Goal: Task Accomplishment & Management: Complete application form

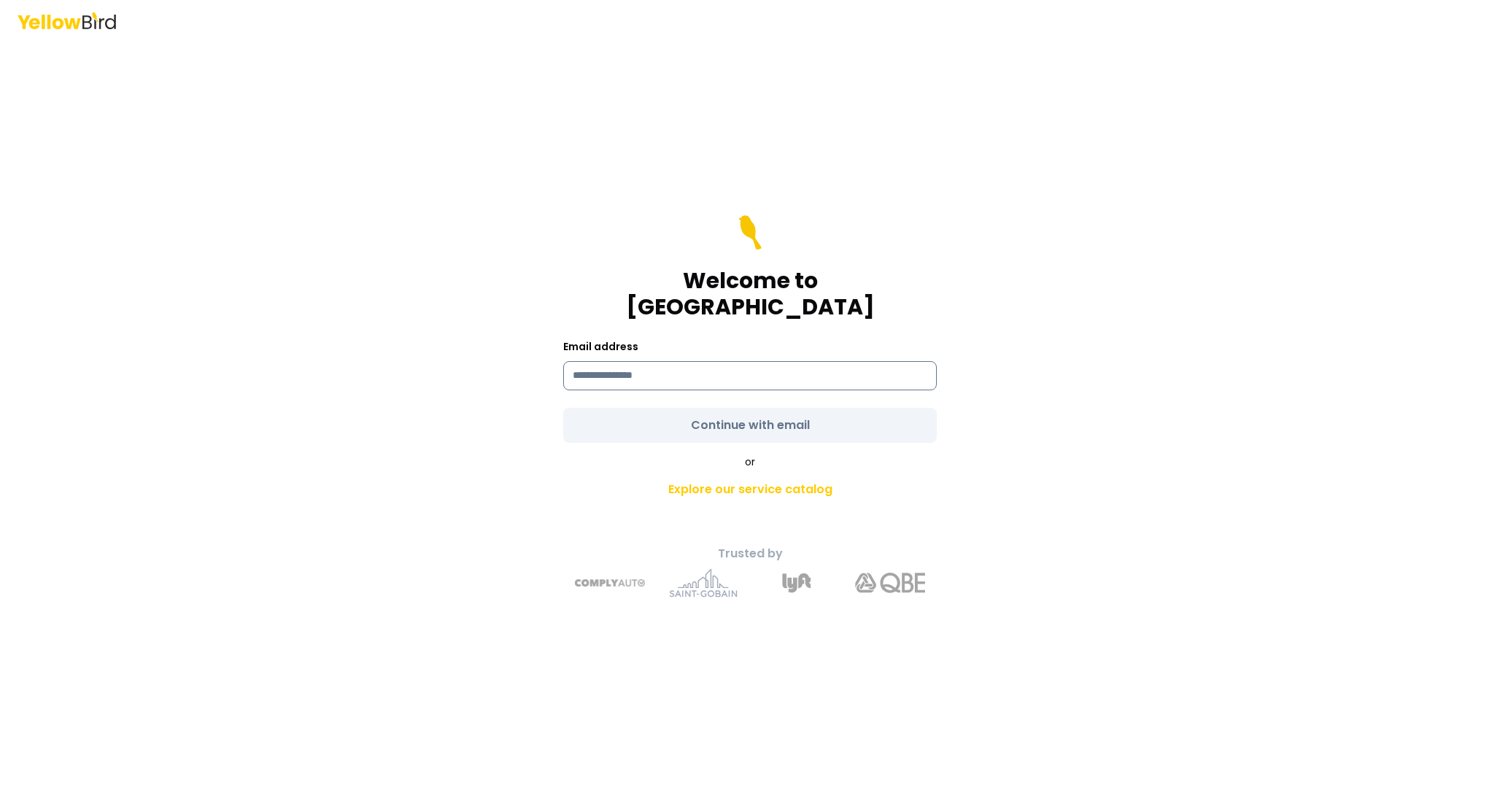
click at [675, 369] on input at bounding box center [750, 376] width 374 height 29
type input "**********"
click at [708, 411] on form "**********" at bounding box center [750, 328] width 374 height 227
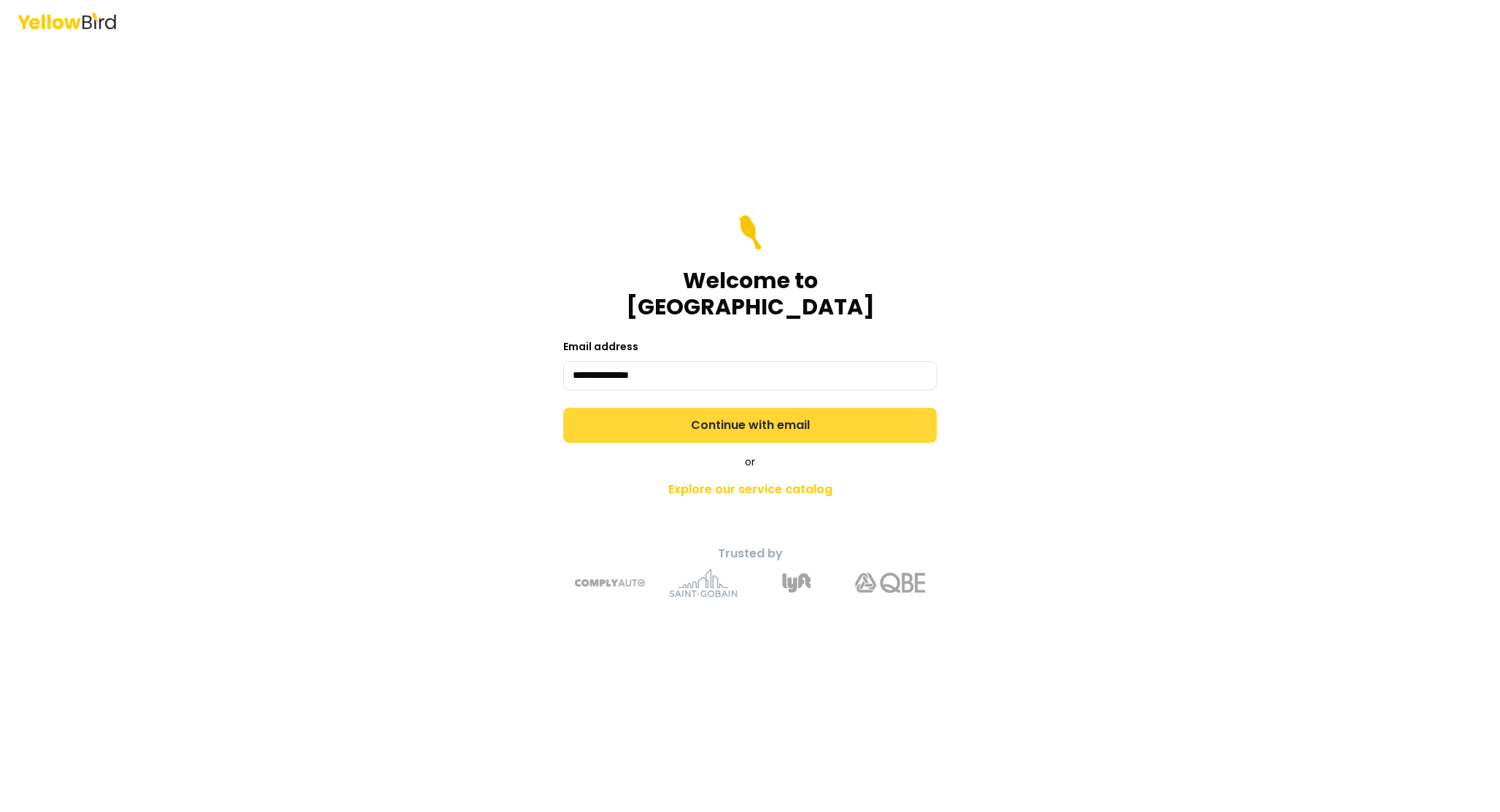
click at [692, 412] on button "Continue with email" at bounding box center [750, 425] width 374 height 35
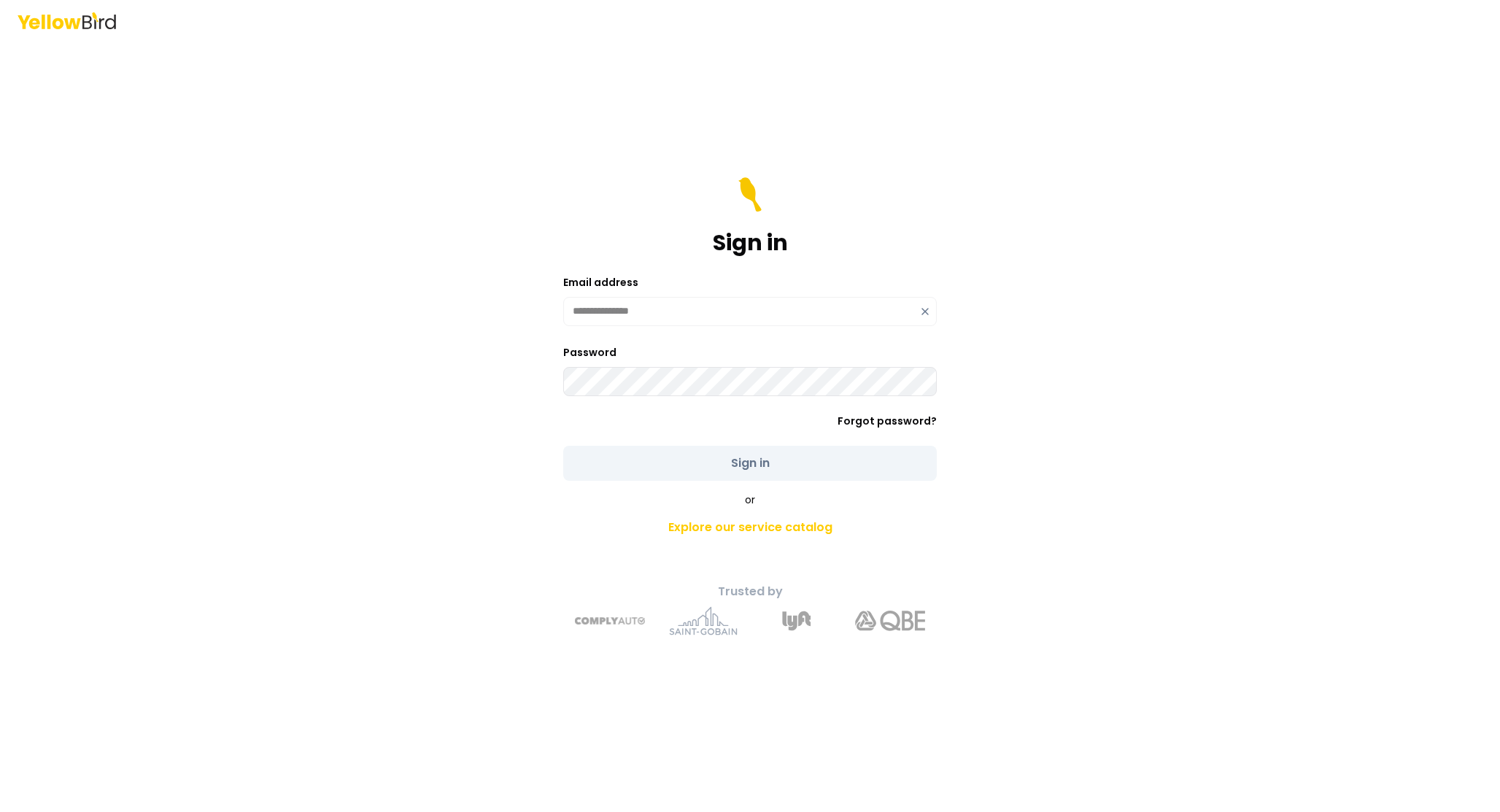
click at [750, 463] on button "Sign in" at bounding box center [750, 463] width 374 height 35
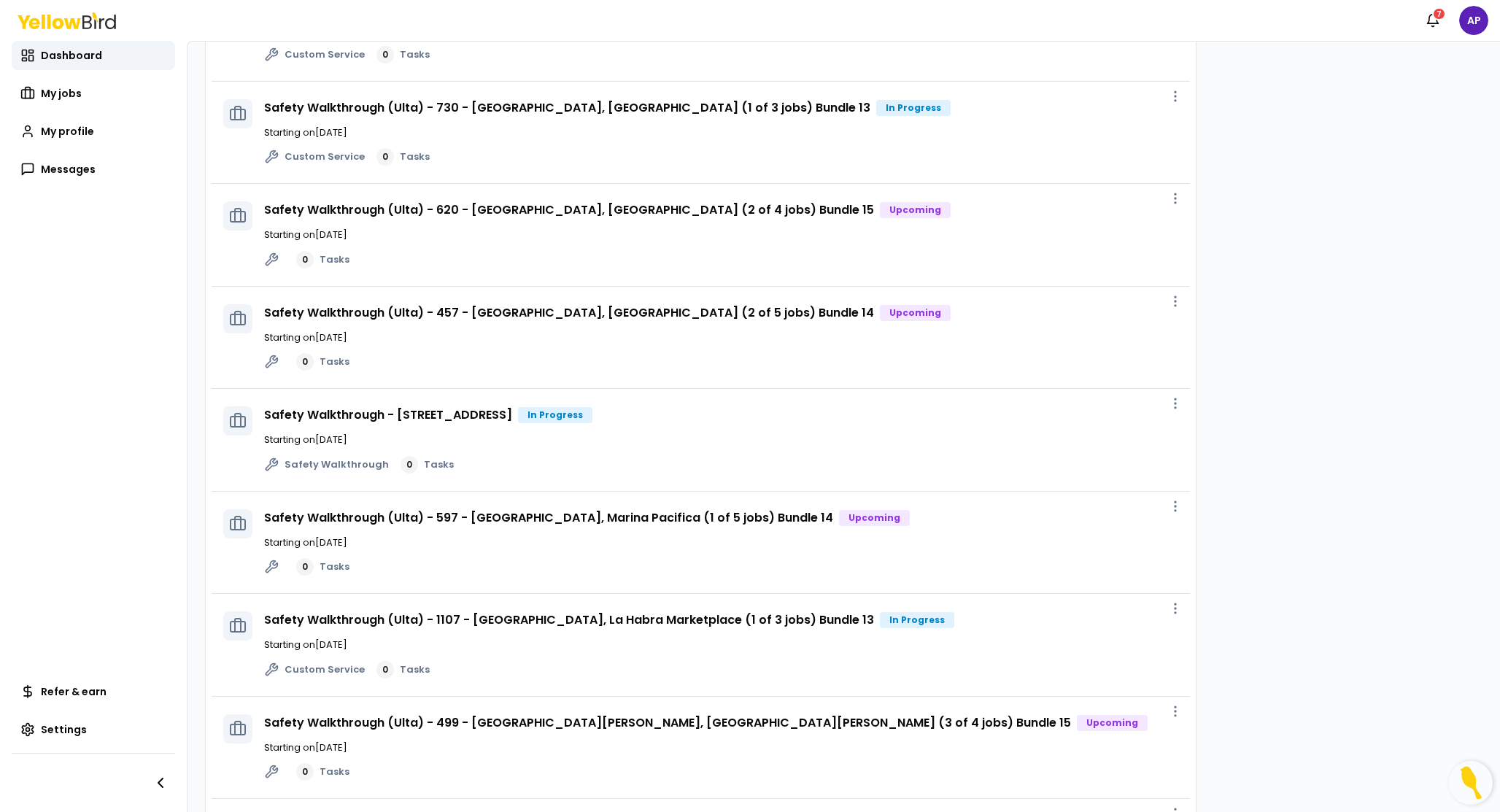
scroll to position [619, 0]
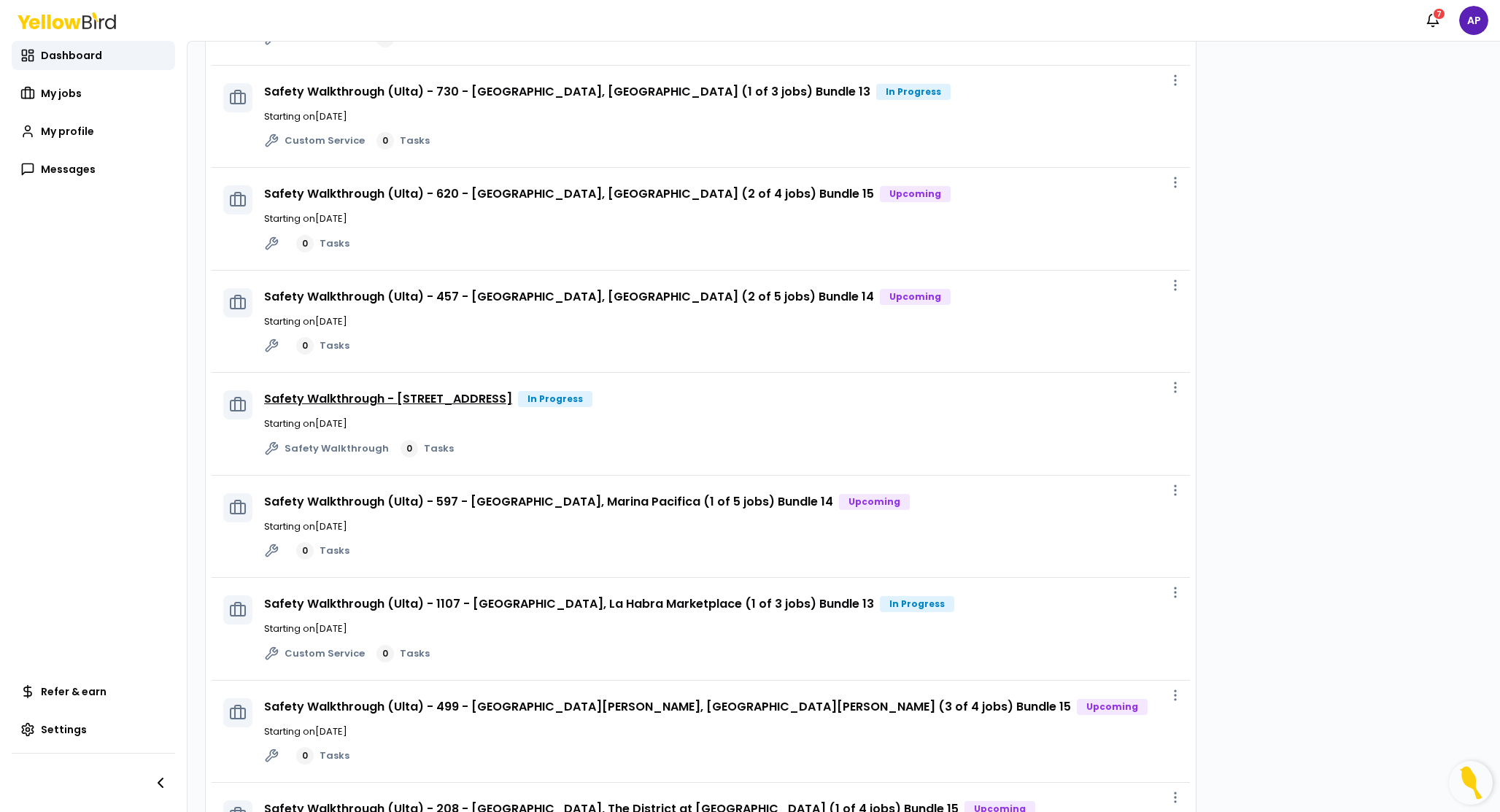
click at [512, 399] on link "Safety Walkthrough - [STREET_ADDRESS]" at bounding box center [387, 398] width 248 height 17
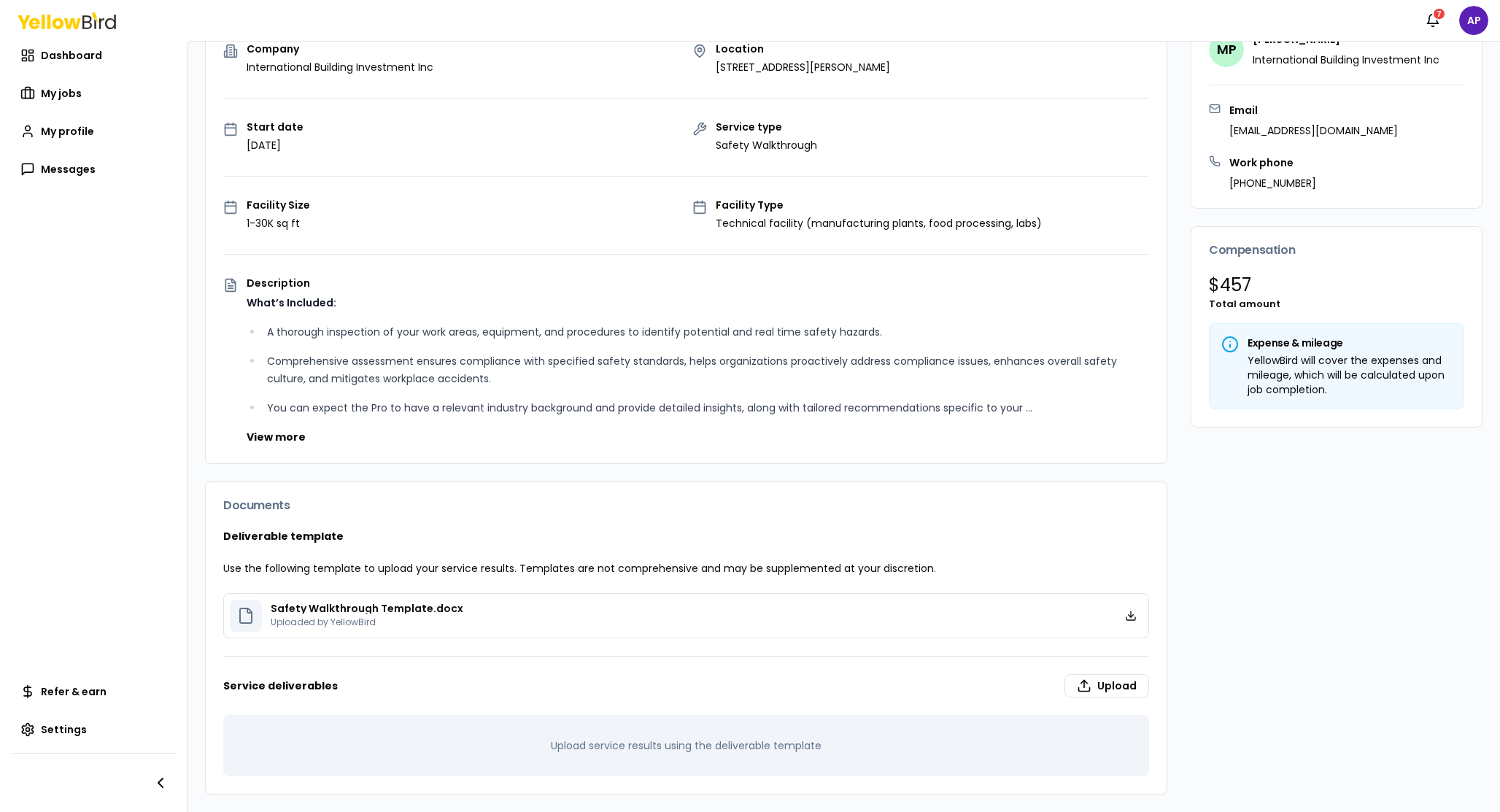
scroll to position [165, 0]
click at [270, 434] on button "View more" at bounding box center [276, 437] width 59 height 15
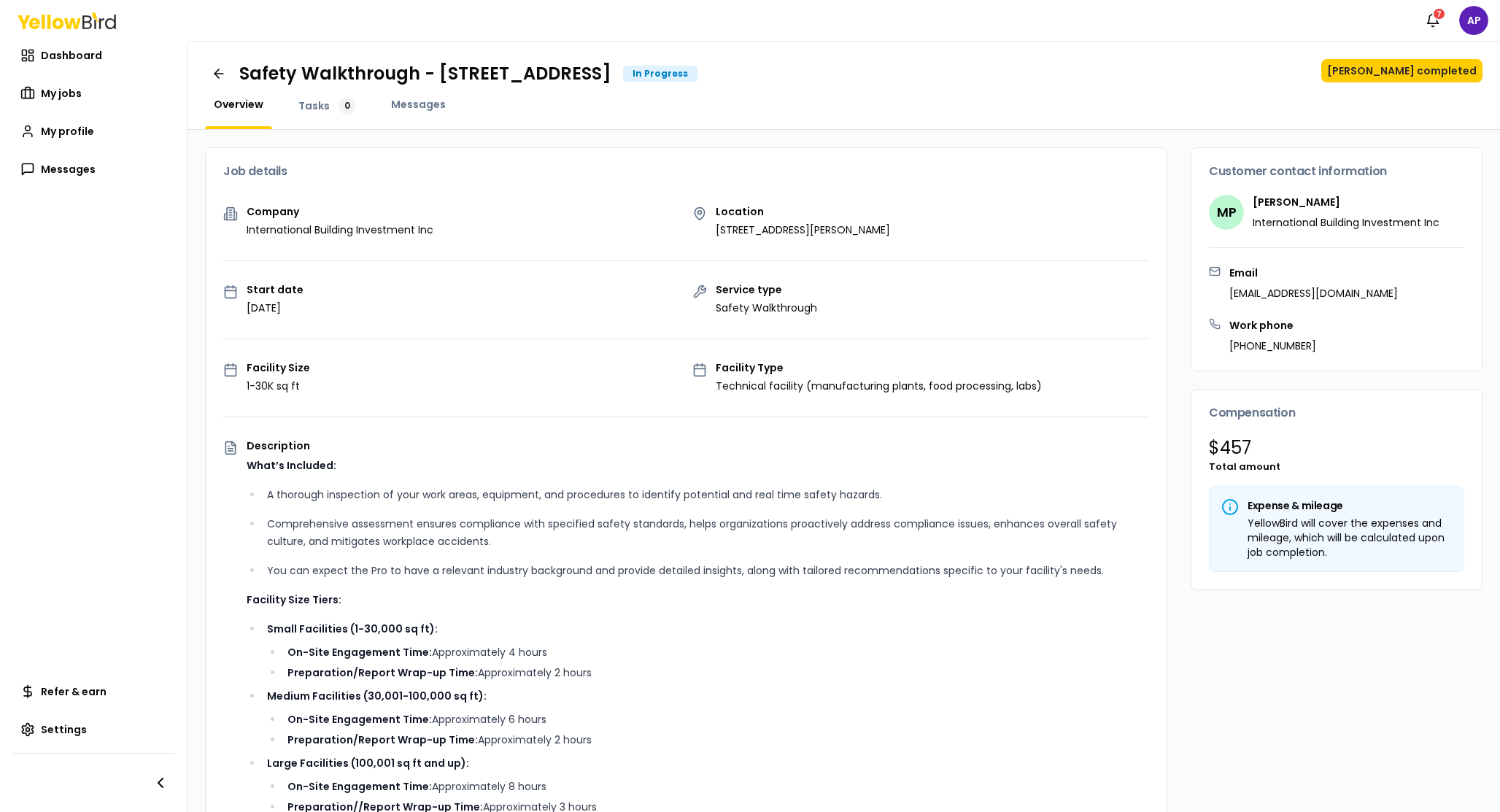
scroll to position [0, 0]
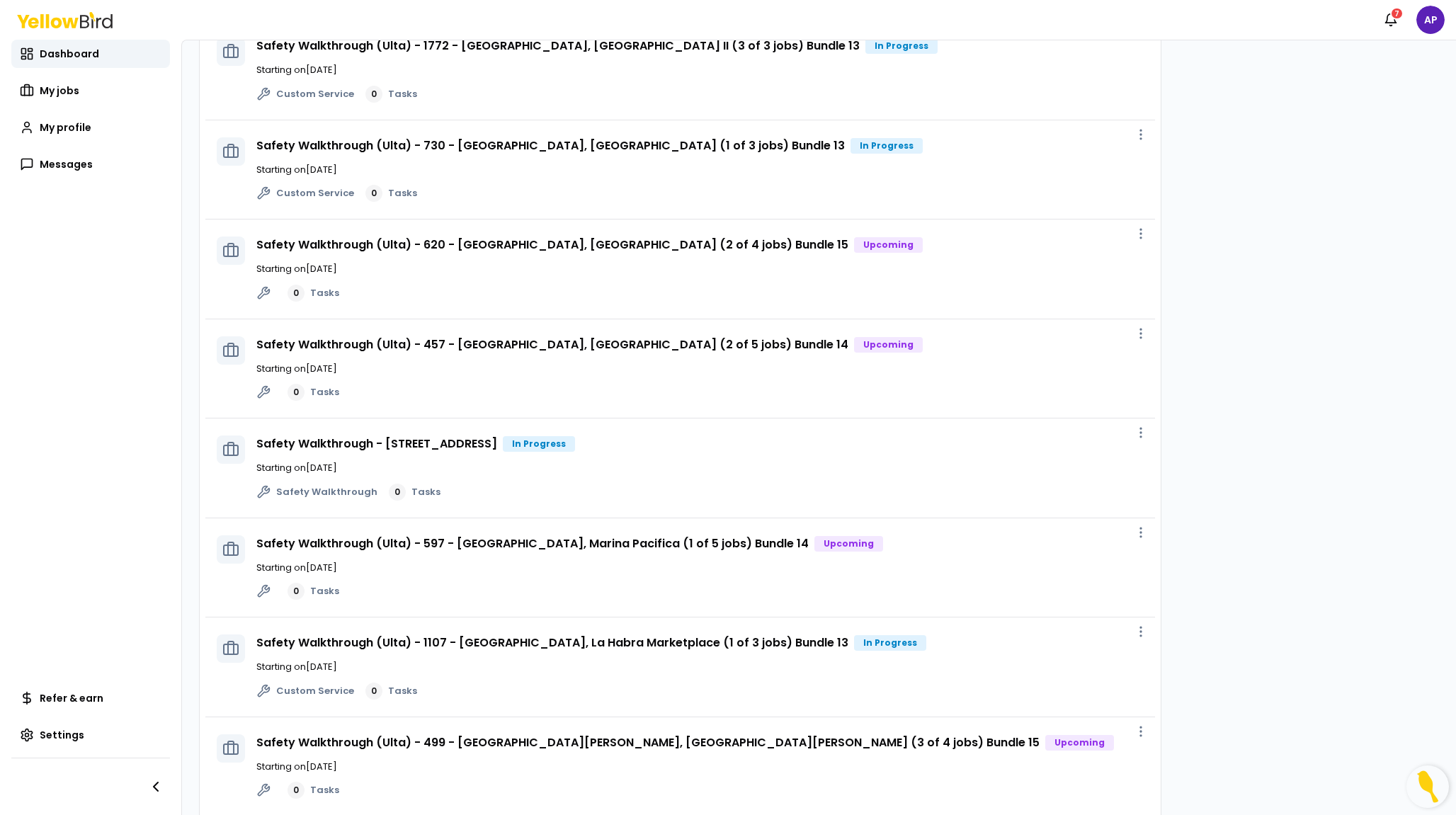
scroll to position [557, 0]
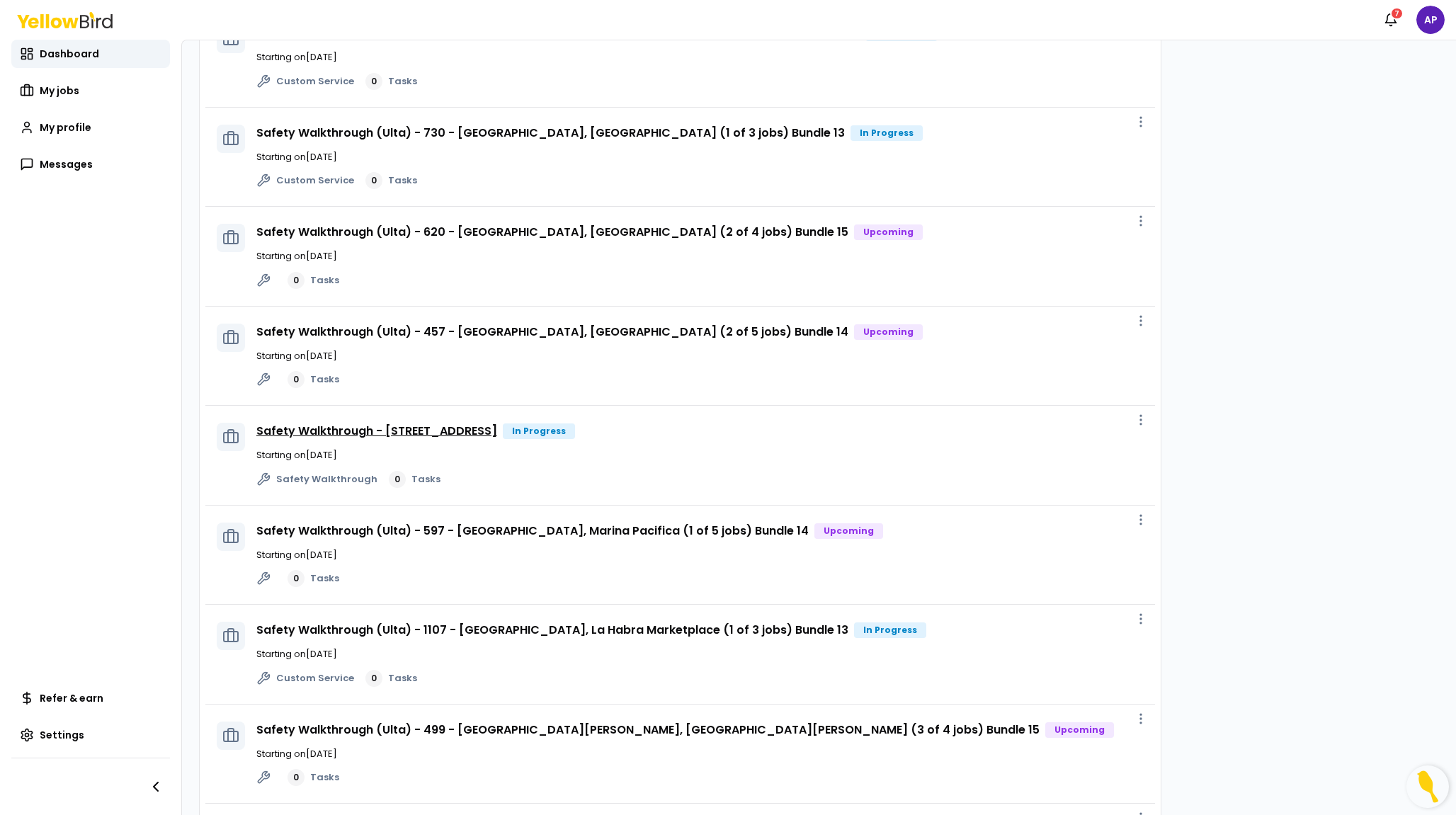
click at [497, 423] on link "Safety Walkthrough - [STREET_ADDRESS]" at bounding box center [376, 431] width 241 height 16
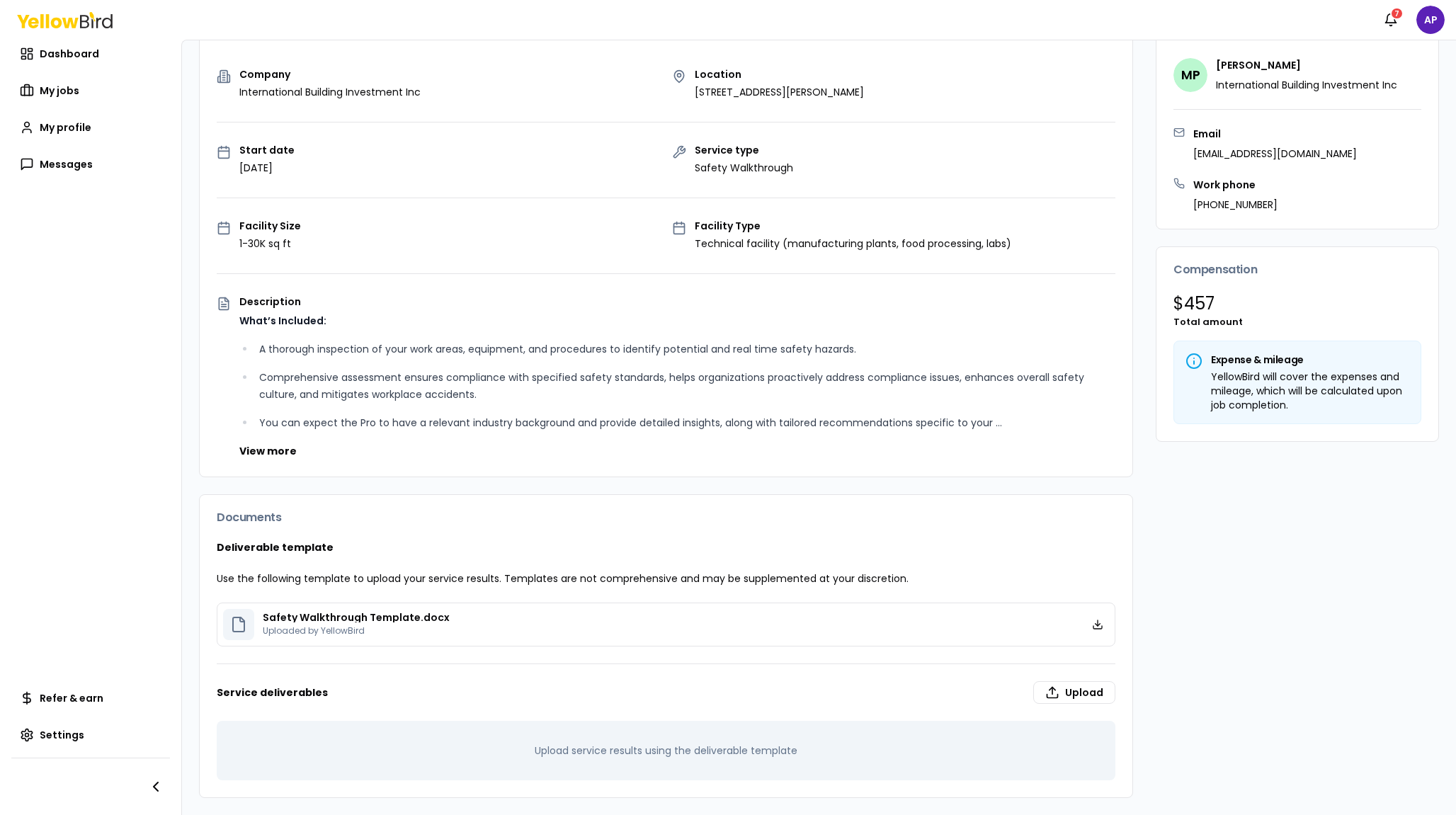
scroll to position [133, 0]
click at [1091, 693] on label "Upload" at bounding box center [1074, 692] width 82 height 23
click at [1091, 809] on input "Upload" at bounding box center [944, 824] width 1456 height 28
type input "**********"
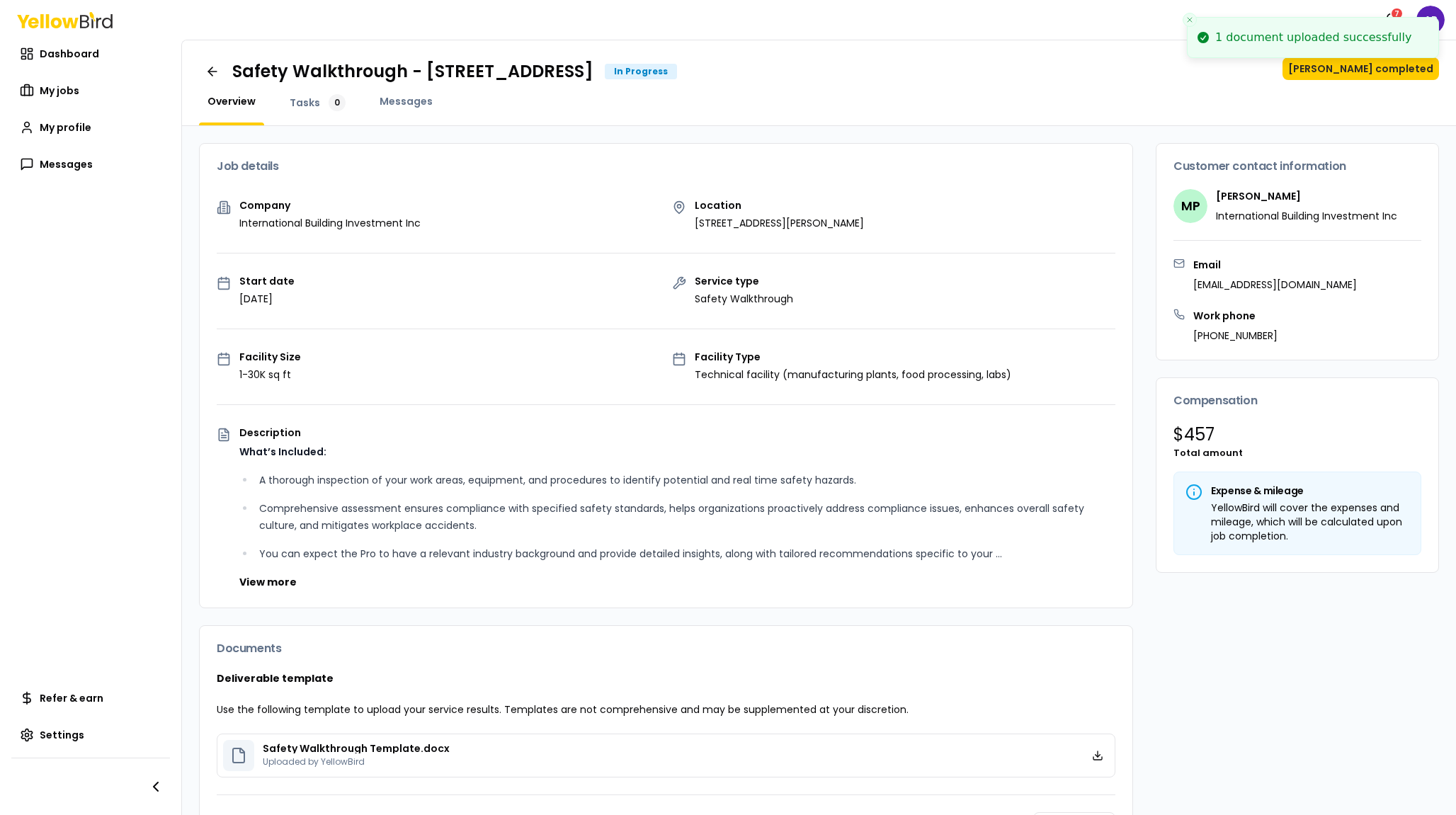
scroll to position [0, 0]
click at [1355, 71] on button "[PERSON_NAME] completed" at bounding box center [1361, 69] width 157 height 23
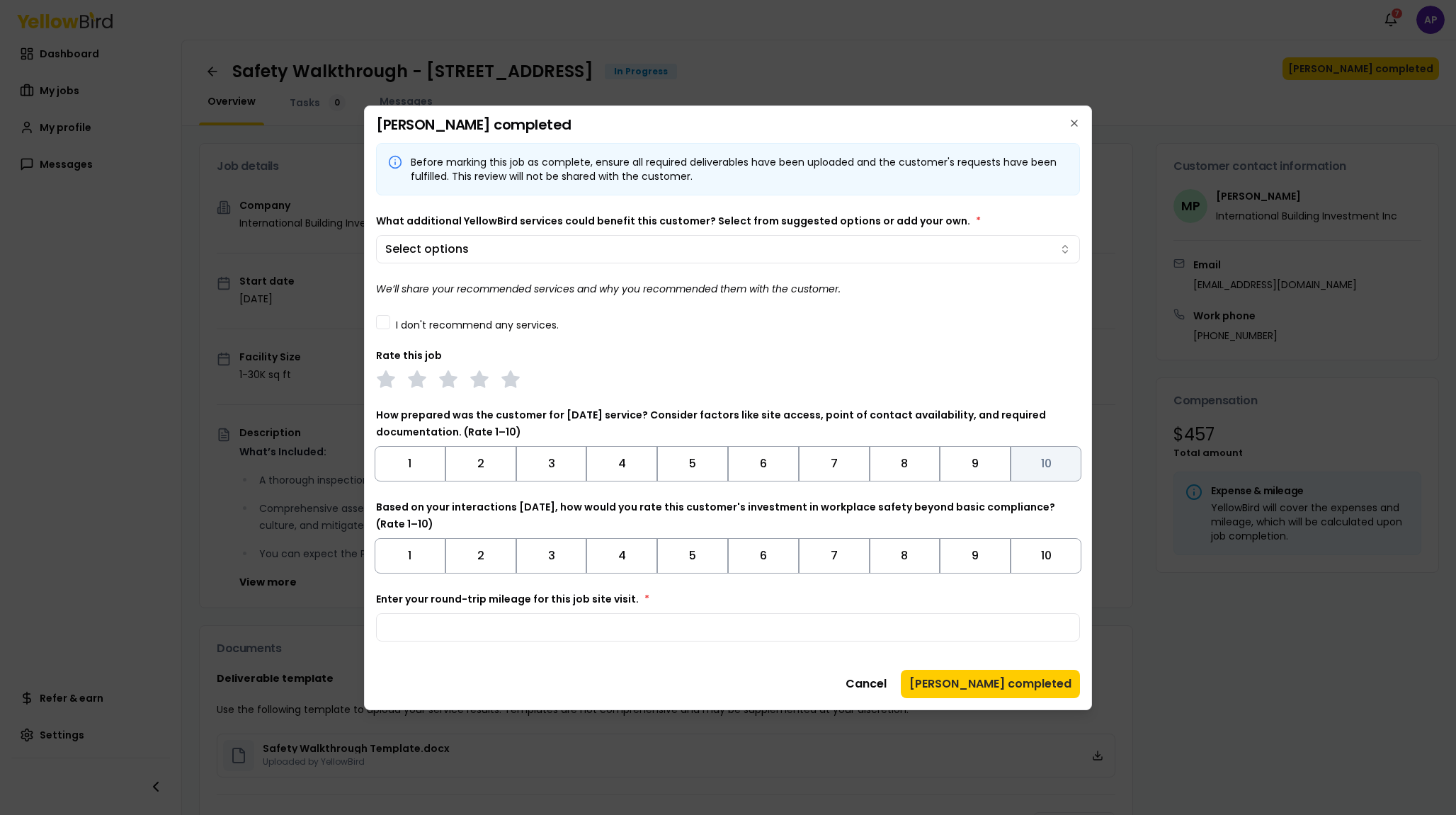
click at [1041, 460] on button "10" at bounding box center [1046, 464] width 71 height 35
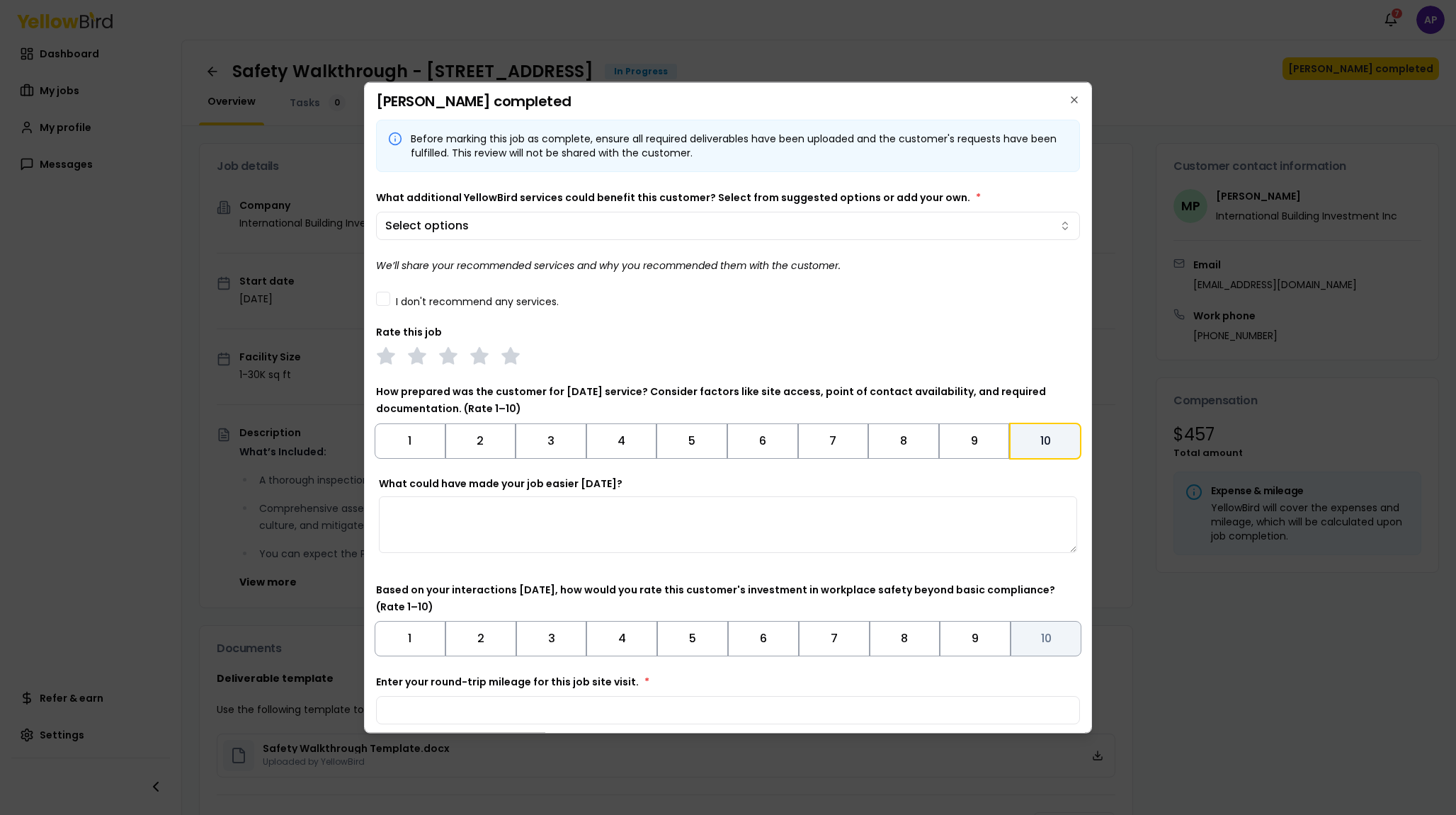
click at [1041, 625] on button "10" at bounding box center [1046, 638] width 71 height 35
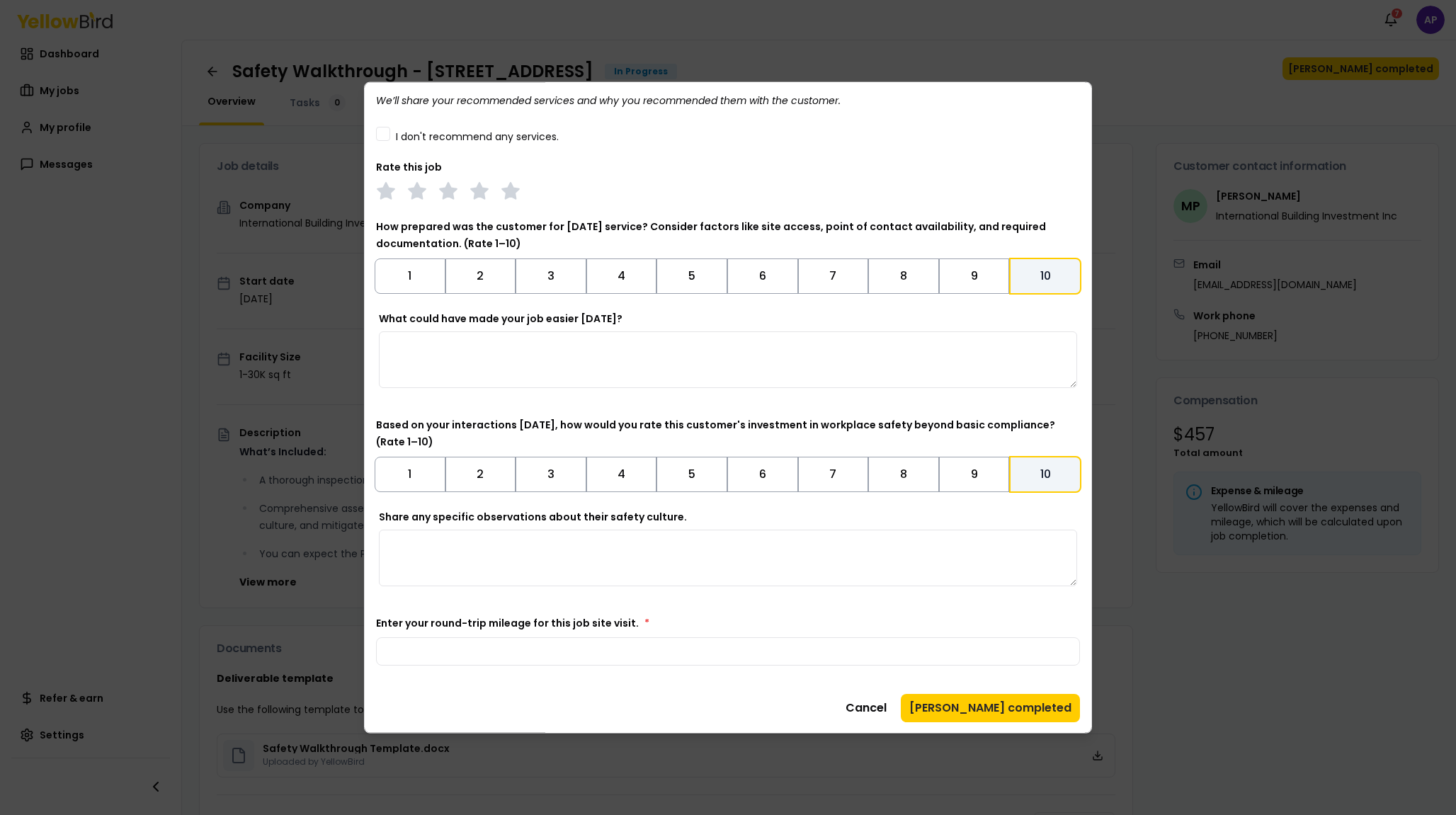
scroll to position [165, 0]
click at [519, 196] on icon at bounding box center [511, 191] width 20 height 20
click at [566, 651] on input "Enter your round-trip mileage for this job site visit. *" at bounding box center [728, 650] width 704 height 28
type input "**"
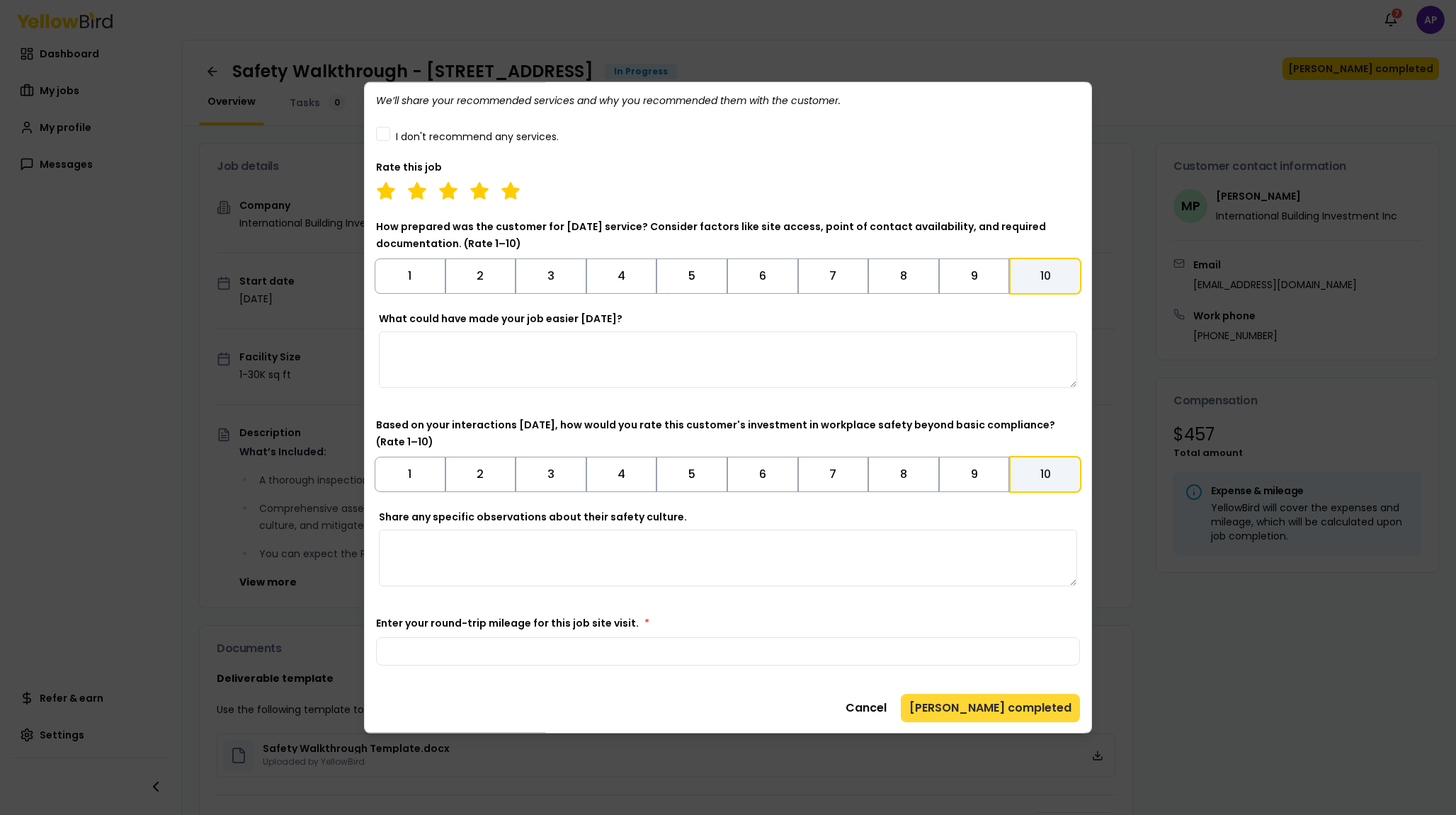
click at [1029, 714] on button "[PERSON_NAME] completed" at bounding box center [991, 707] width 180 height 28
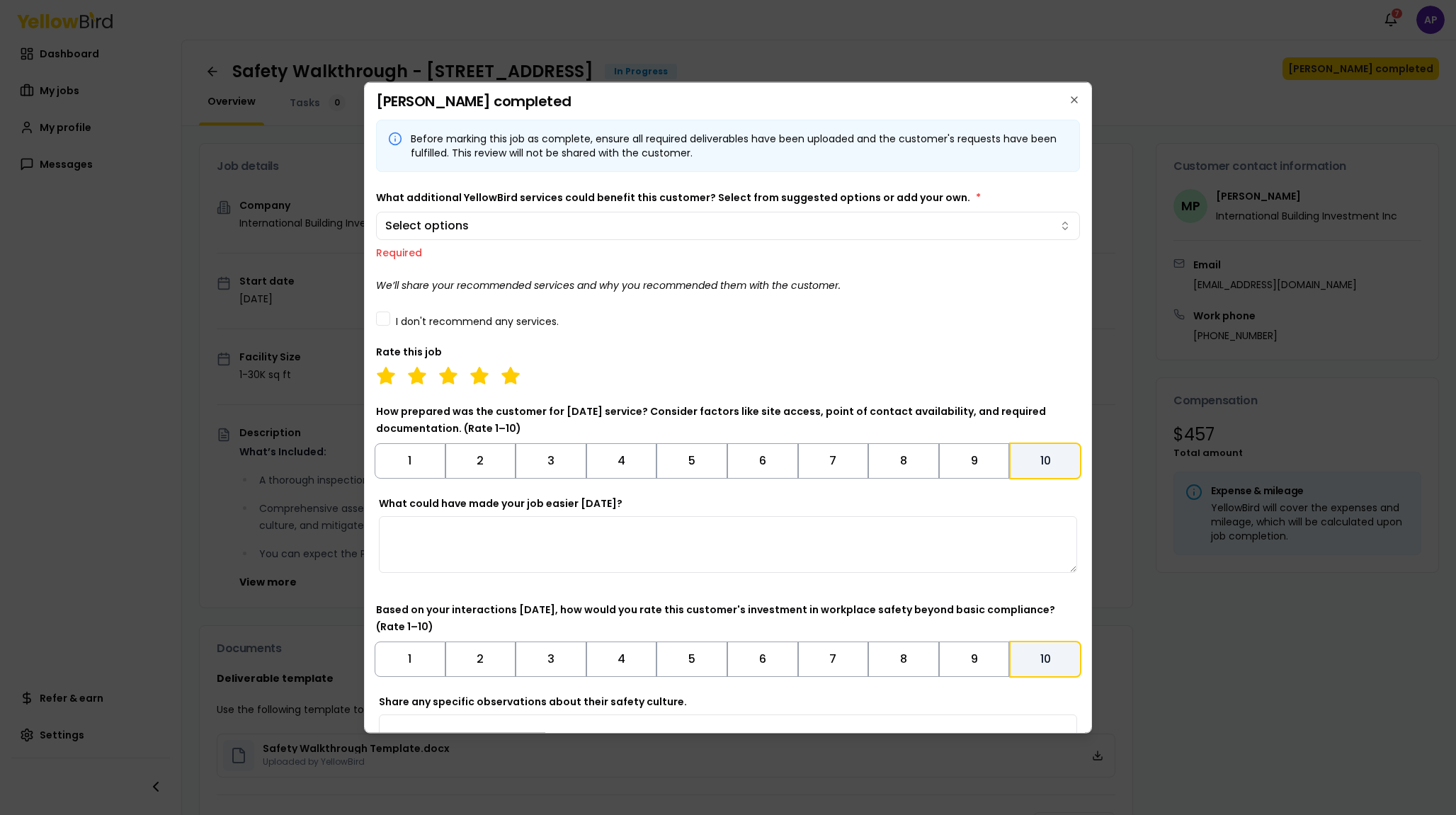
scroll to position [0, 0]
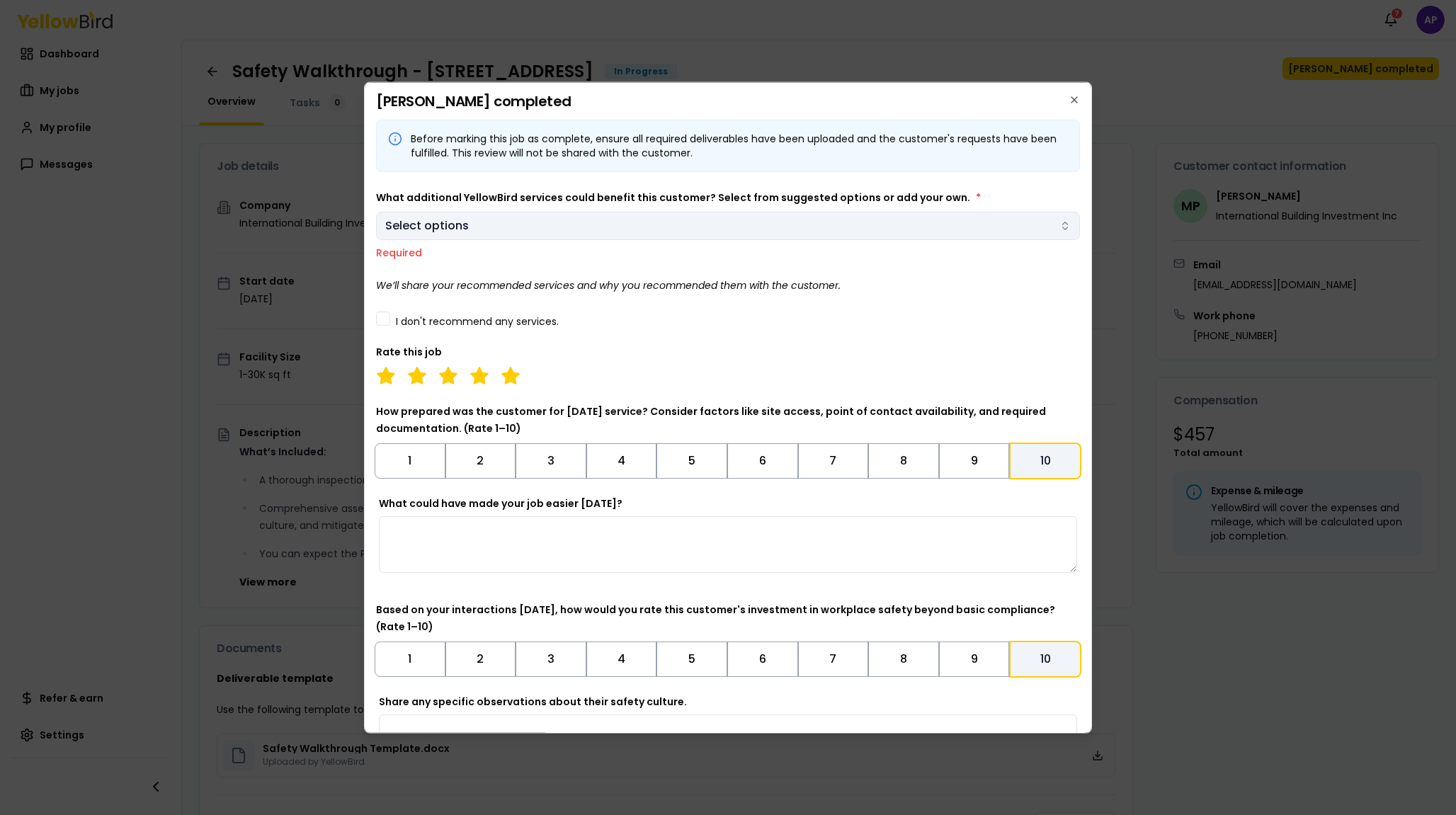
click at [603, 238] on body "Notifications 7 AP Dashboard My jobs My profile Messages Refer & earn Settings …" at bounding box center [728, 407] width 1456 height 815
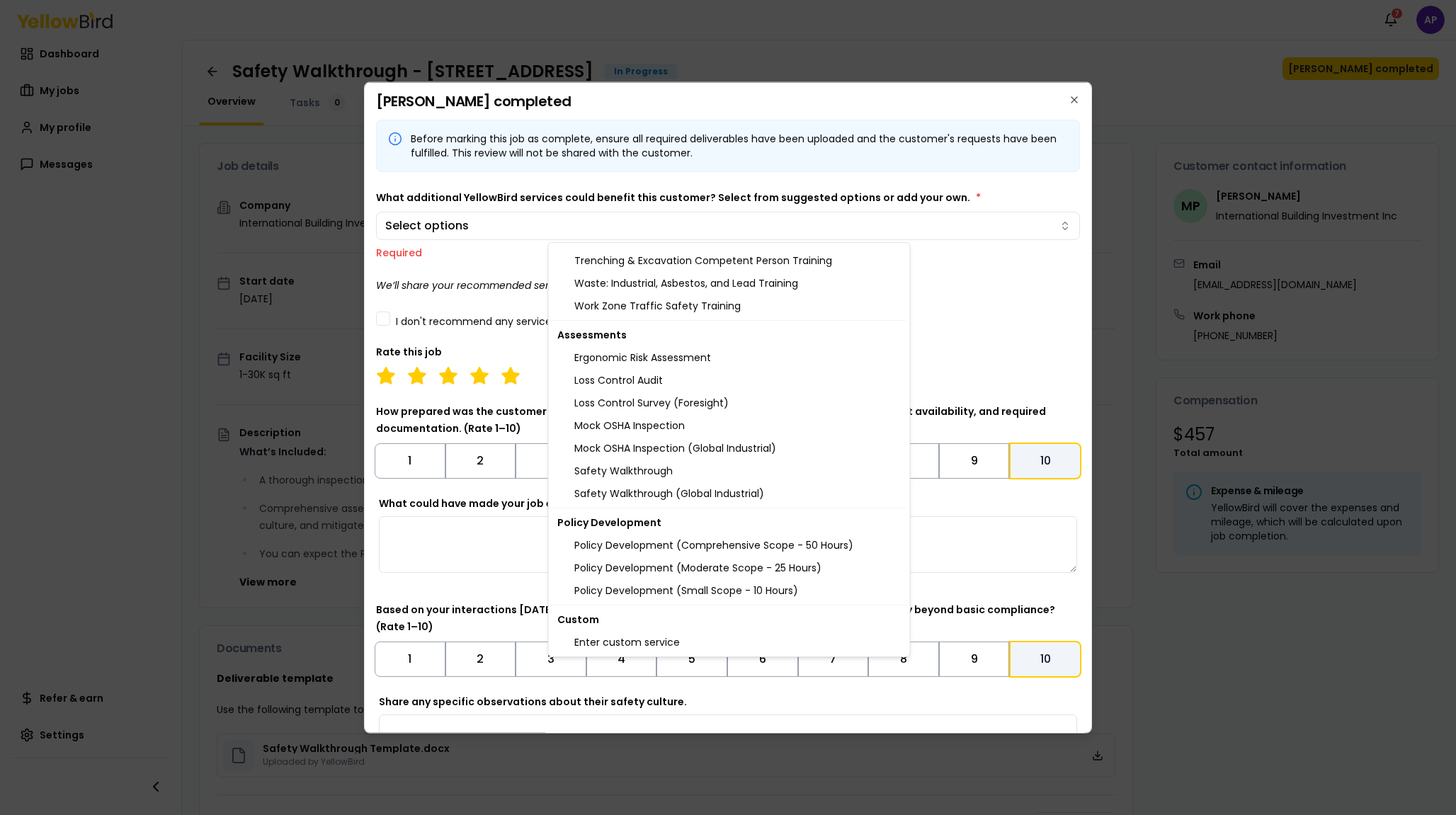
scroll to position [1402, 0]
click at [653, 638] on div "Enter custom service" at bounding box center [729, 642] width 355 height 23
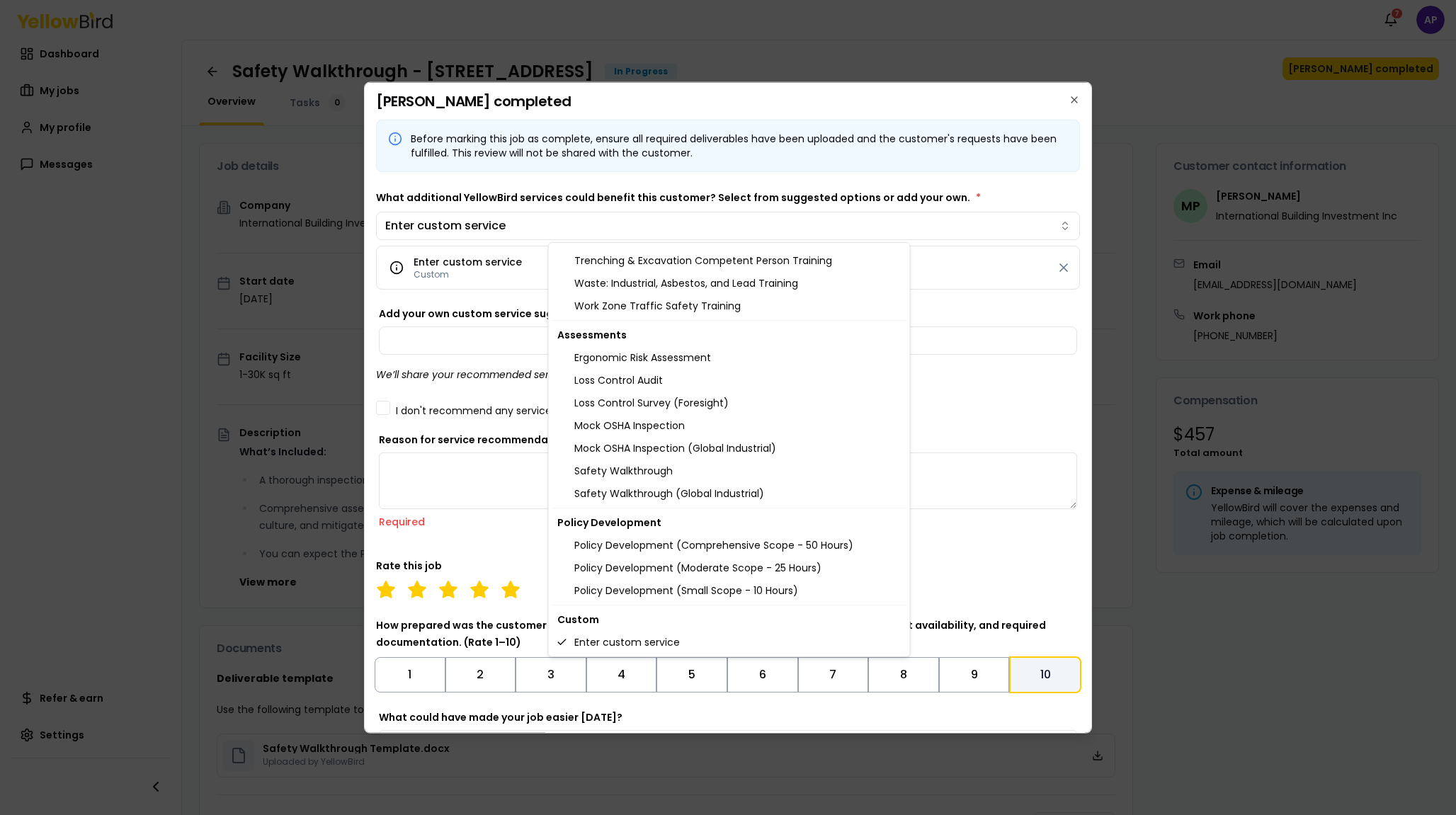
click at [459, 303] on body "Notifications 7 AP Dashboard My jobs My profile Messages Refer & earn Settings …" at bounding box center [728, 407] width 1456 height 815
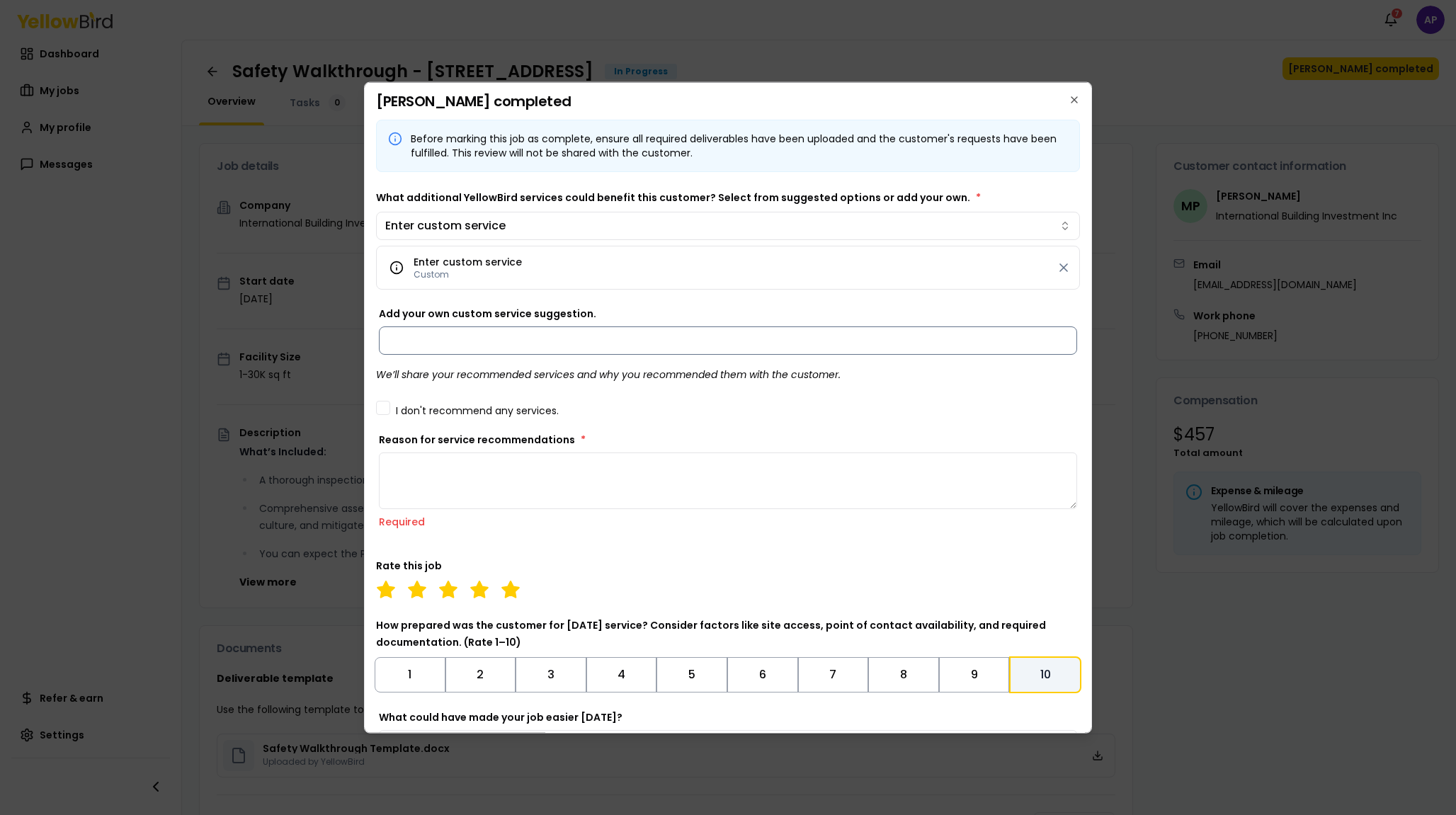
click at [478, 338] on input "Add your own custom service suggestion." at bounding box center [728, 340] width 698 height 28
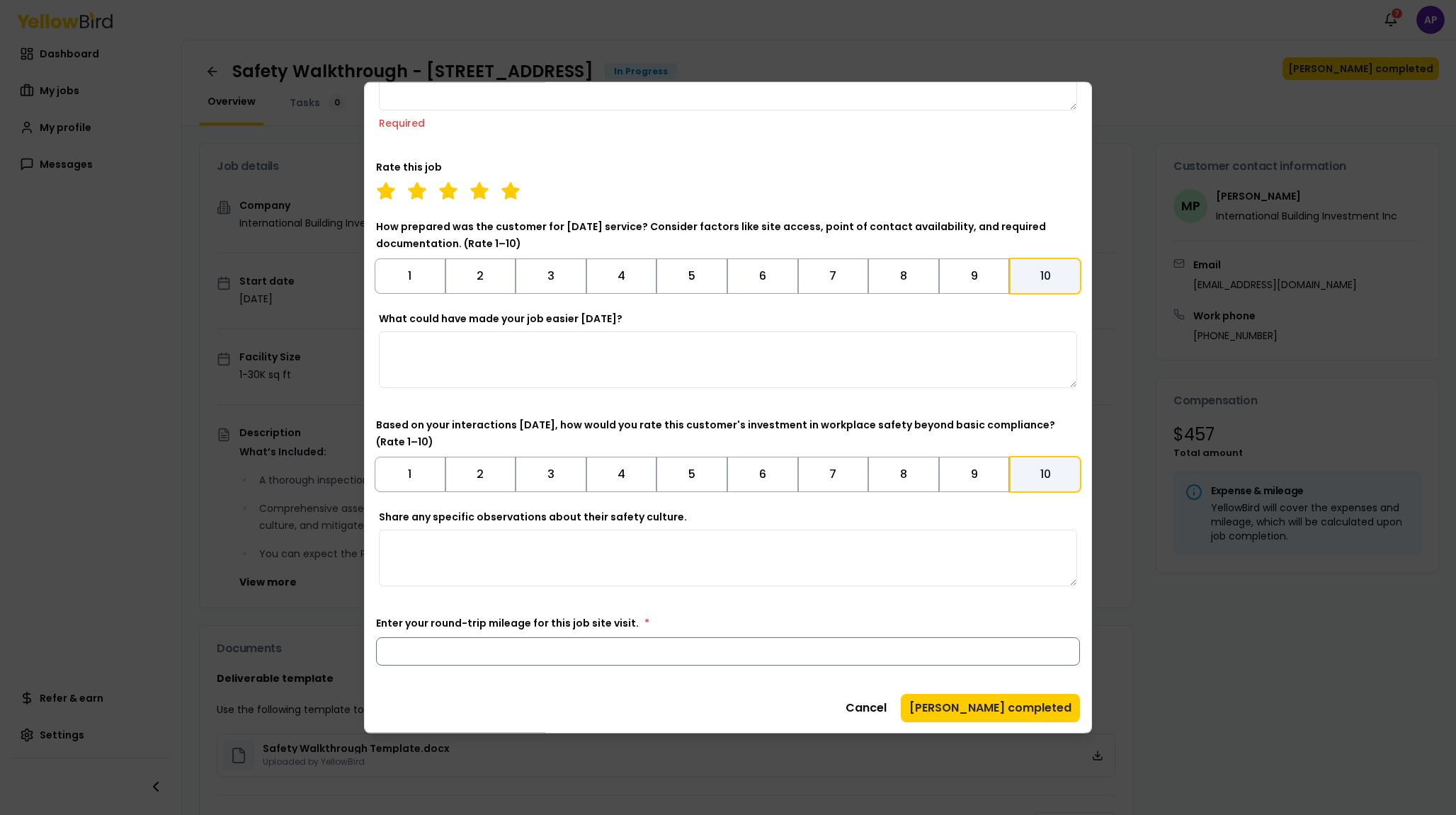
scroll to position [399, 0]
type input "***"
click at [982, 708] on button "[PERSON_NAME] completed" at bounding box center [991, 707] width 180 height 28
type textarea "***"
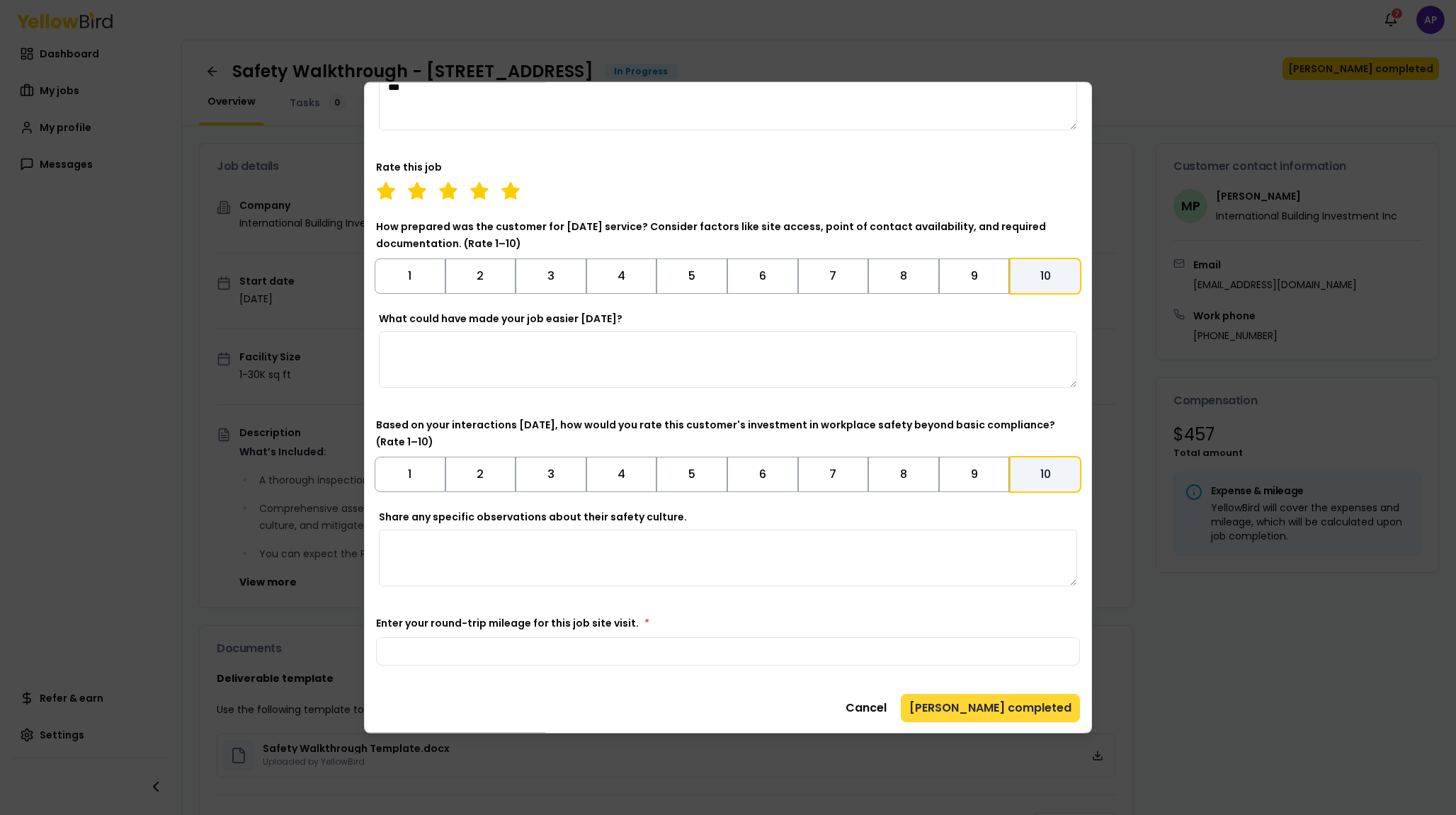
click at [1009, 721] on button "[PERSON_NAME] completed" at bounding box center [991, 707] width 180 height 28
click at [1003, 702] on button "[PERSON_NAME] completed" at bounding box center [991, 707] width 180 height 28
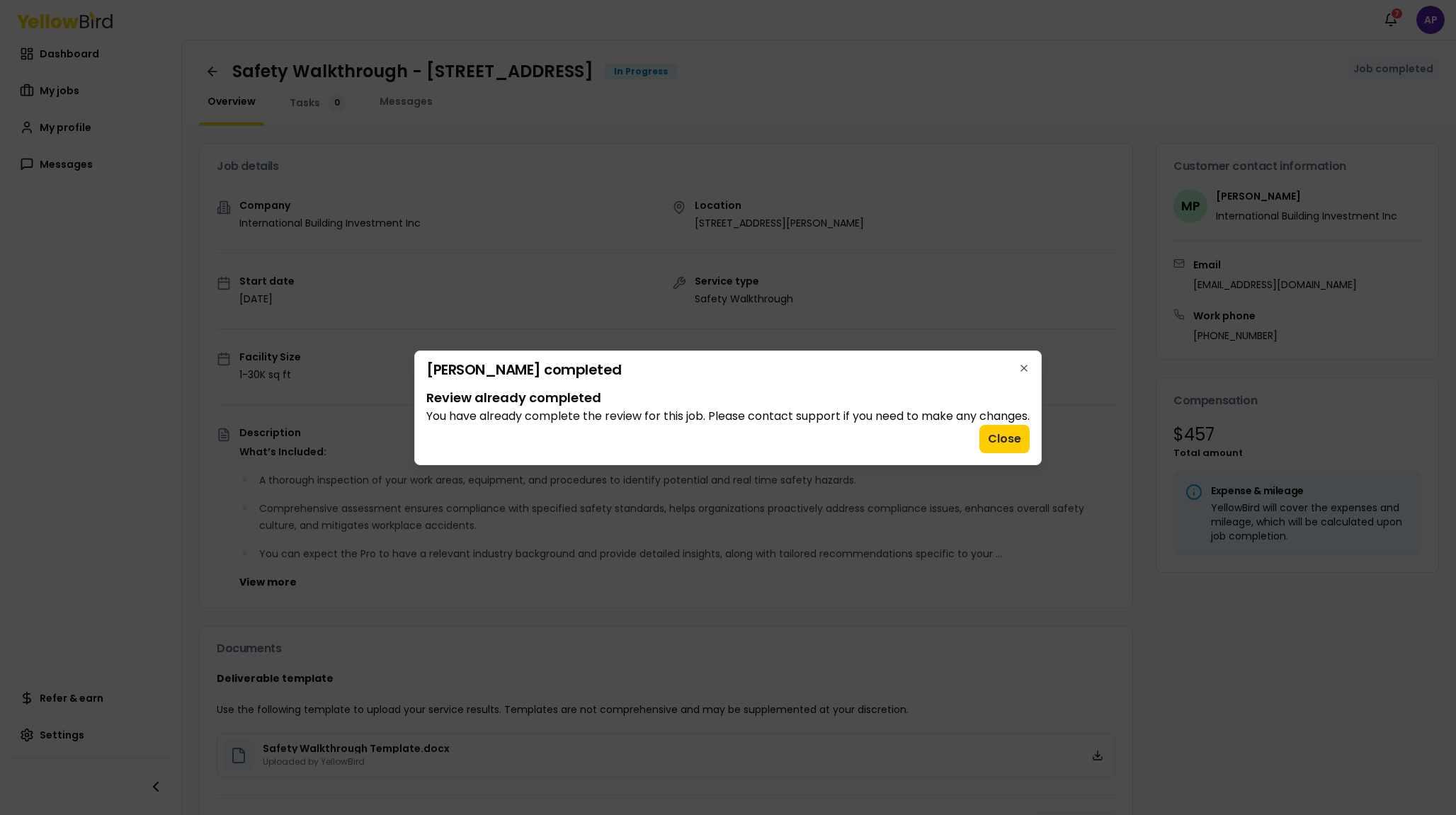
scroll to position [0, 0]
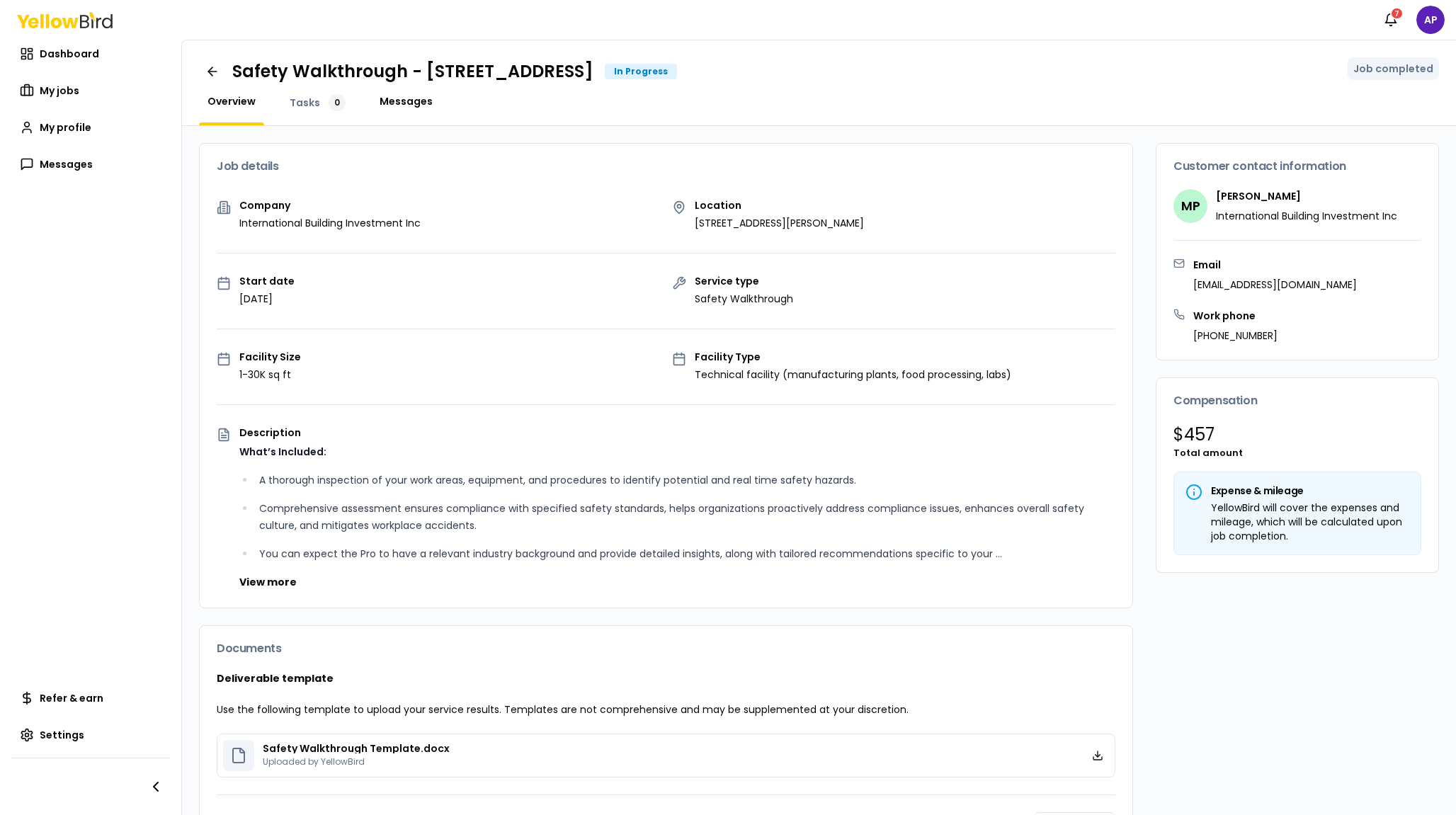
click at [383, 99] on span "Messages" at bounding box center [406, 101] width 53 height 14
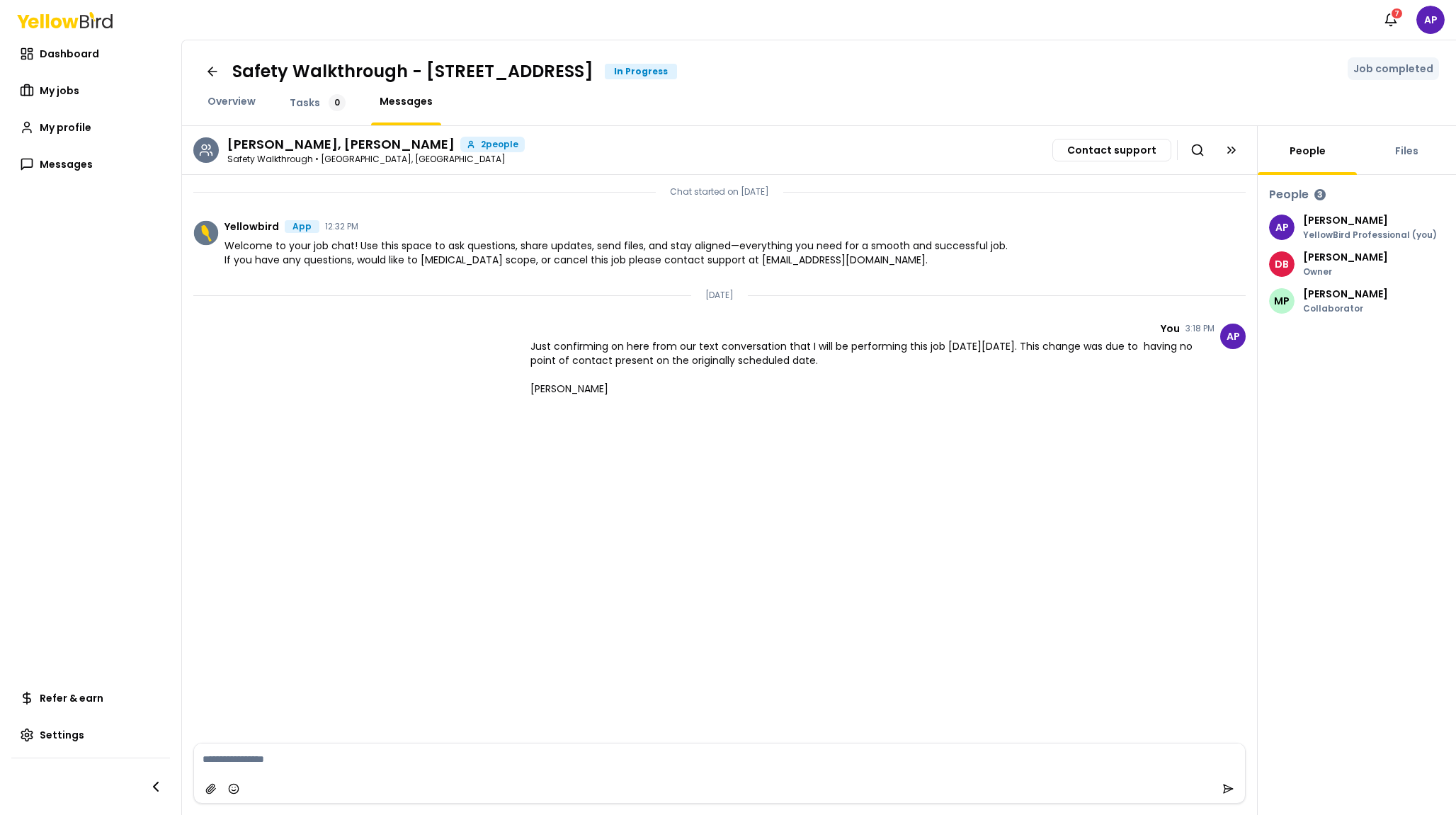
click at [578, 774] on textarea at bounding box center [719, 759] width 1051 height 31
type textarea "**********"
click at [1232, 801] on div at bounding box center [719, 789] width 1051 height 28
click at [1231, 787] on icon "submit" at bounding box center [1228, 789] width 11 height 11
click at [214, 71] on icon at bounding box center [212, 72] width 14 height 14
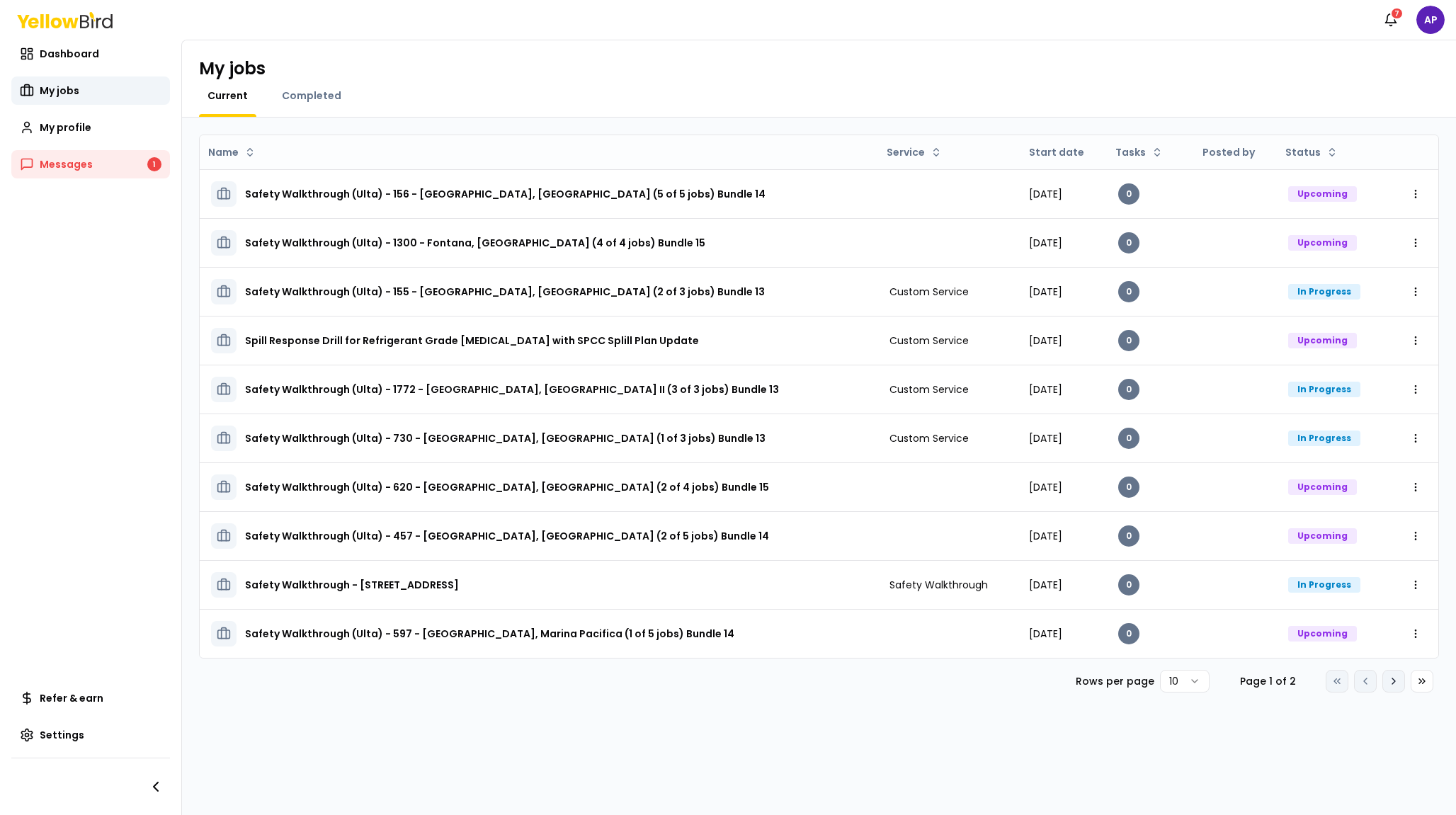
click at [1391, 684] on icon at bounding box center [1394, 681] width 11 height 11
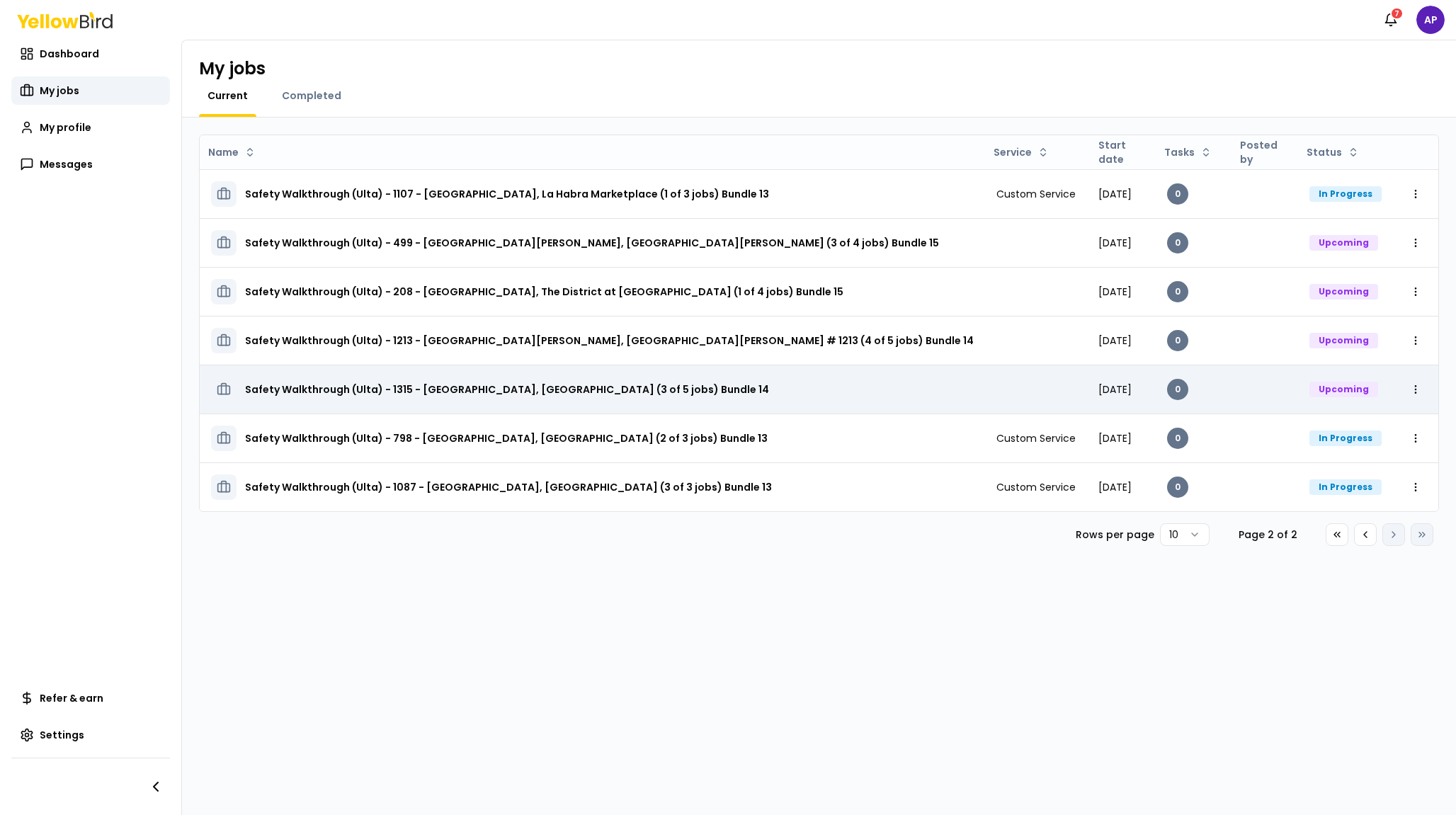
click at [540, 385] on h3 "Safety Walkthrough (Ulta) - 1315 - [GEOGRAPHIC_DATA], [GEOGRAPHIC_DATA] (3 of 5…" at bounding box center [507, 389] width 524 height 26
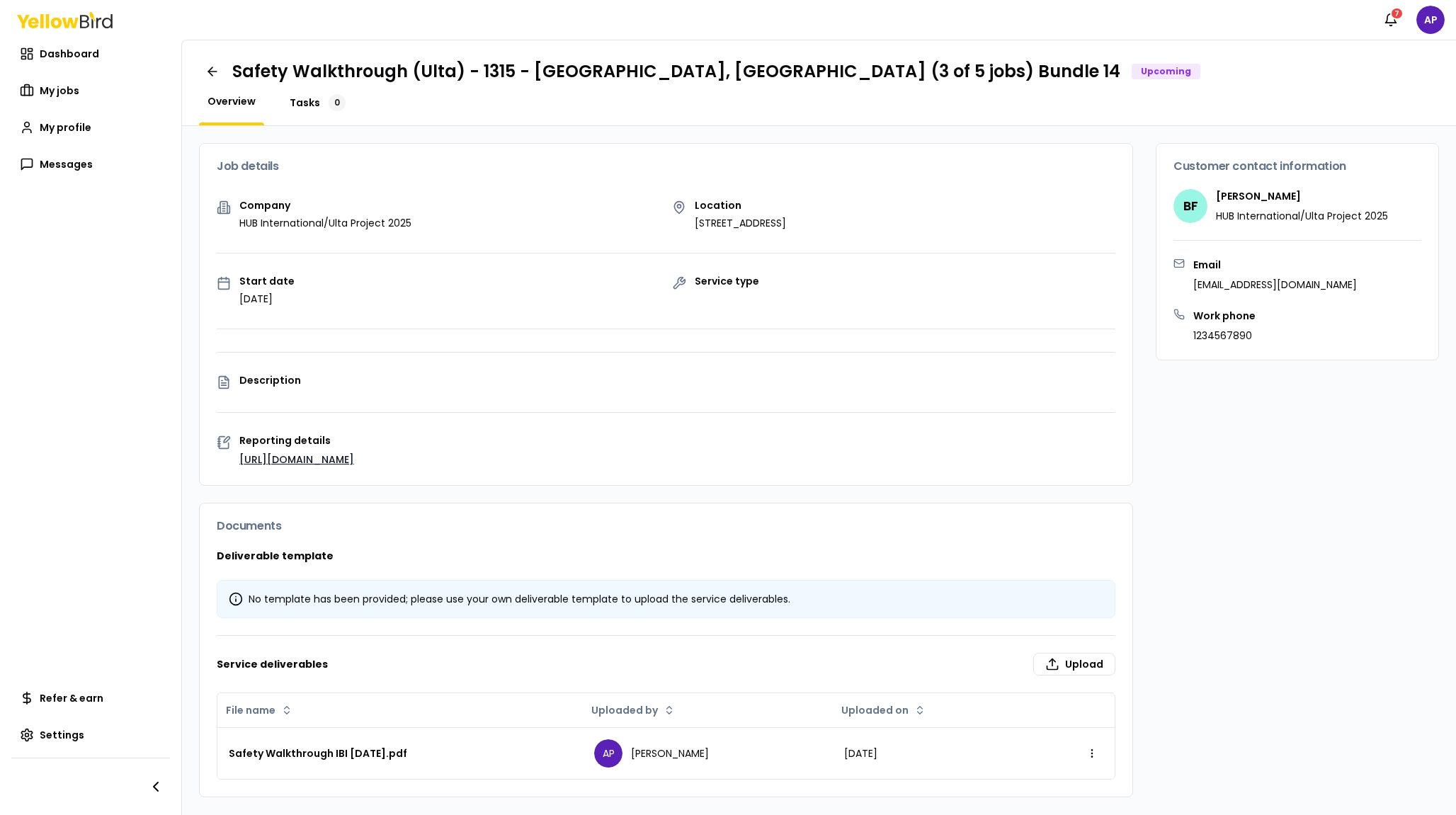
click at [324, 101] on link "Tasks 0" at bounding box center [317, 103] width 73 height 17
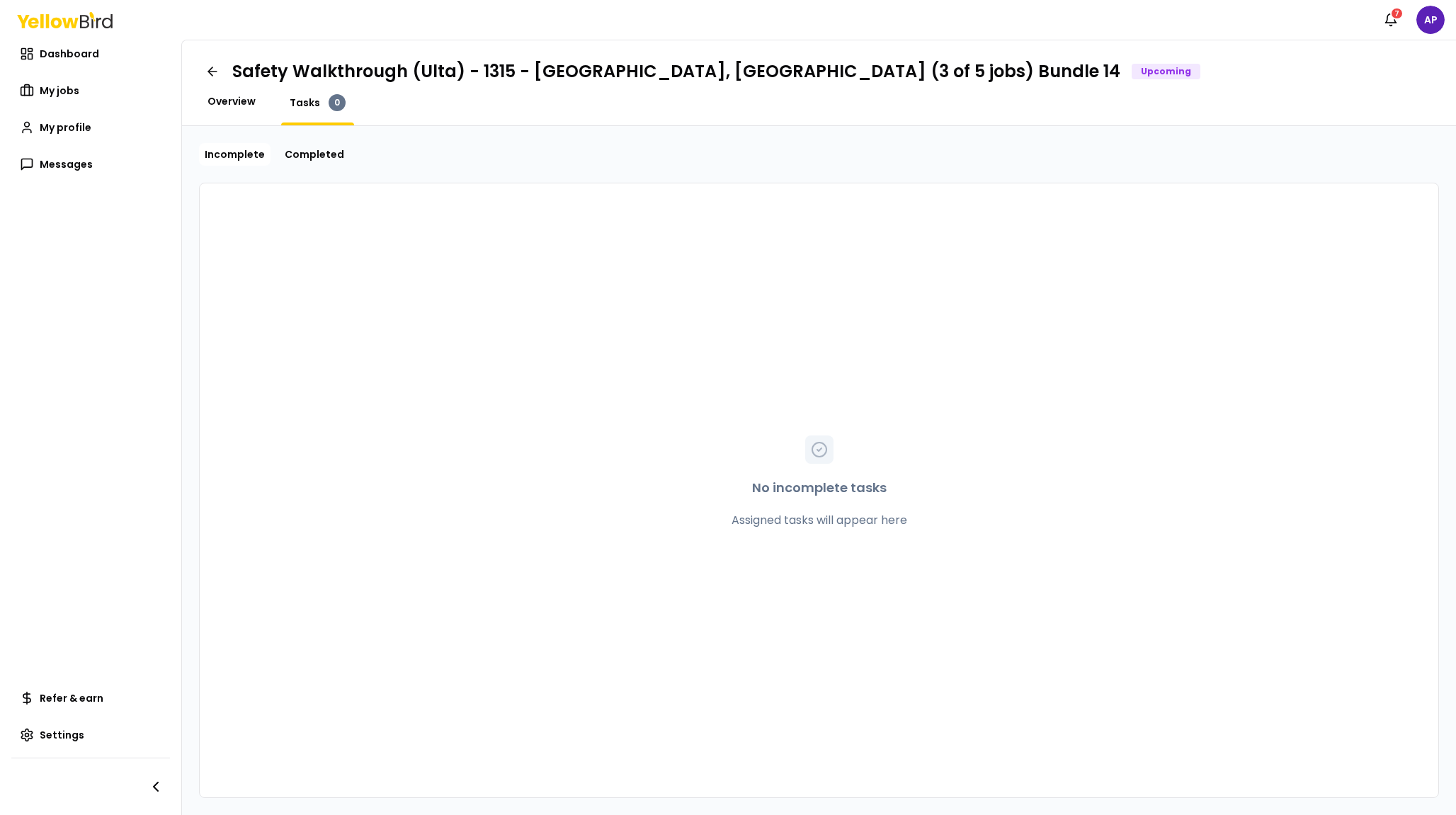
click at [228, 98] on span "Overview" at bounding box center [231, 101] width 48 height 14
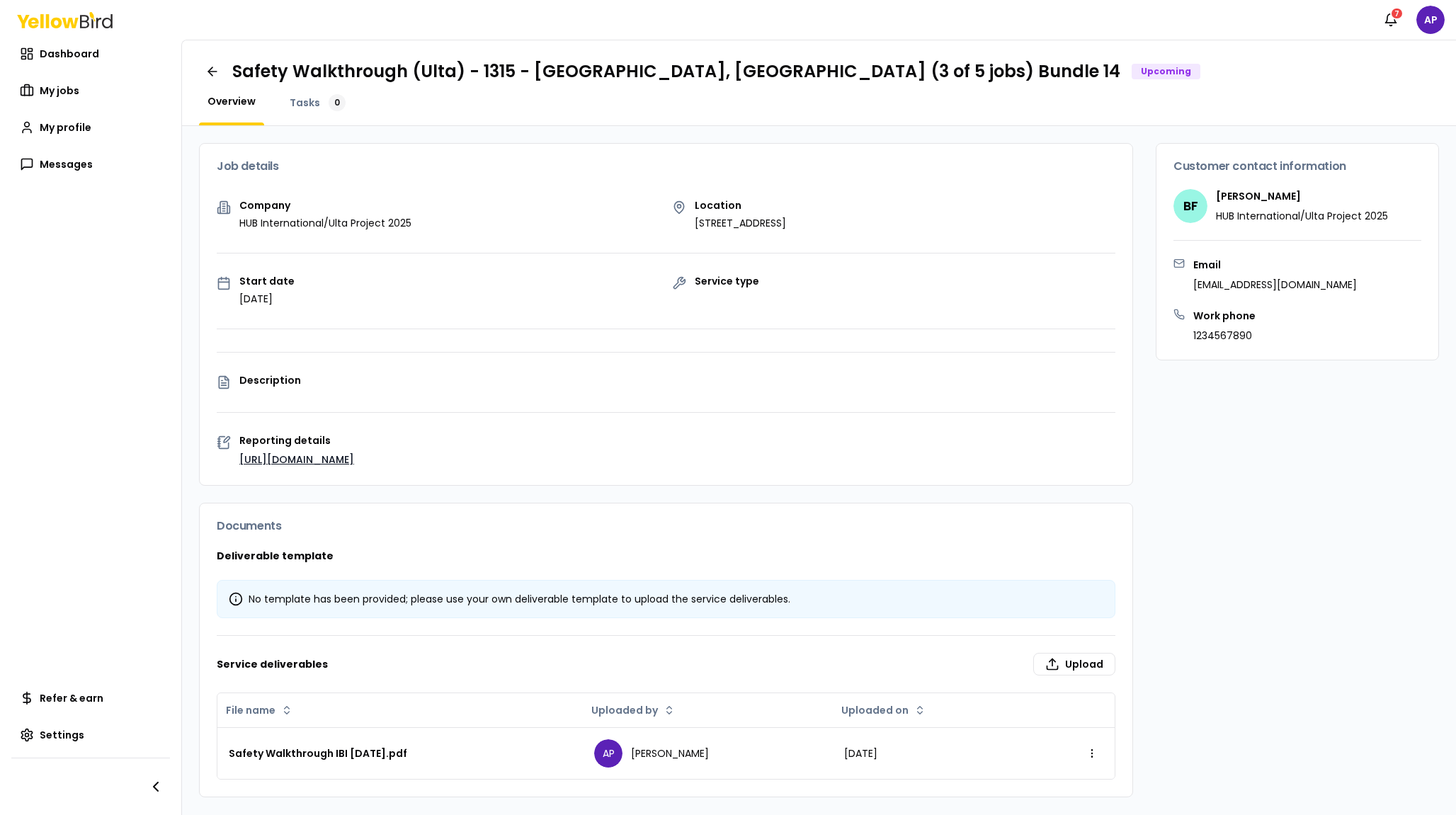
scroll to position [0, 1]
click at [208, 70] on icon at bounding box center [210, 72] width 4 height 9
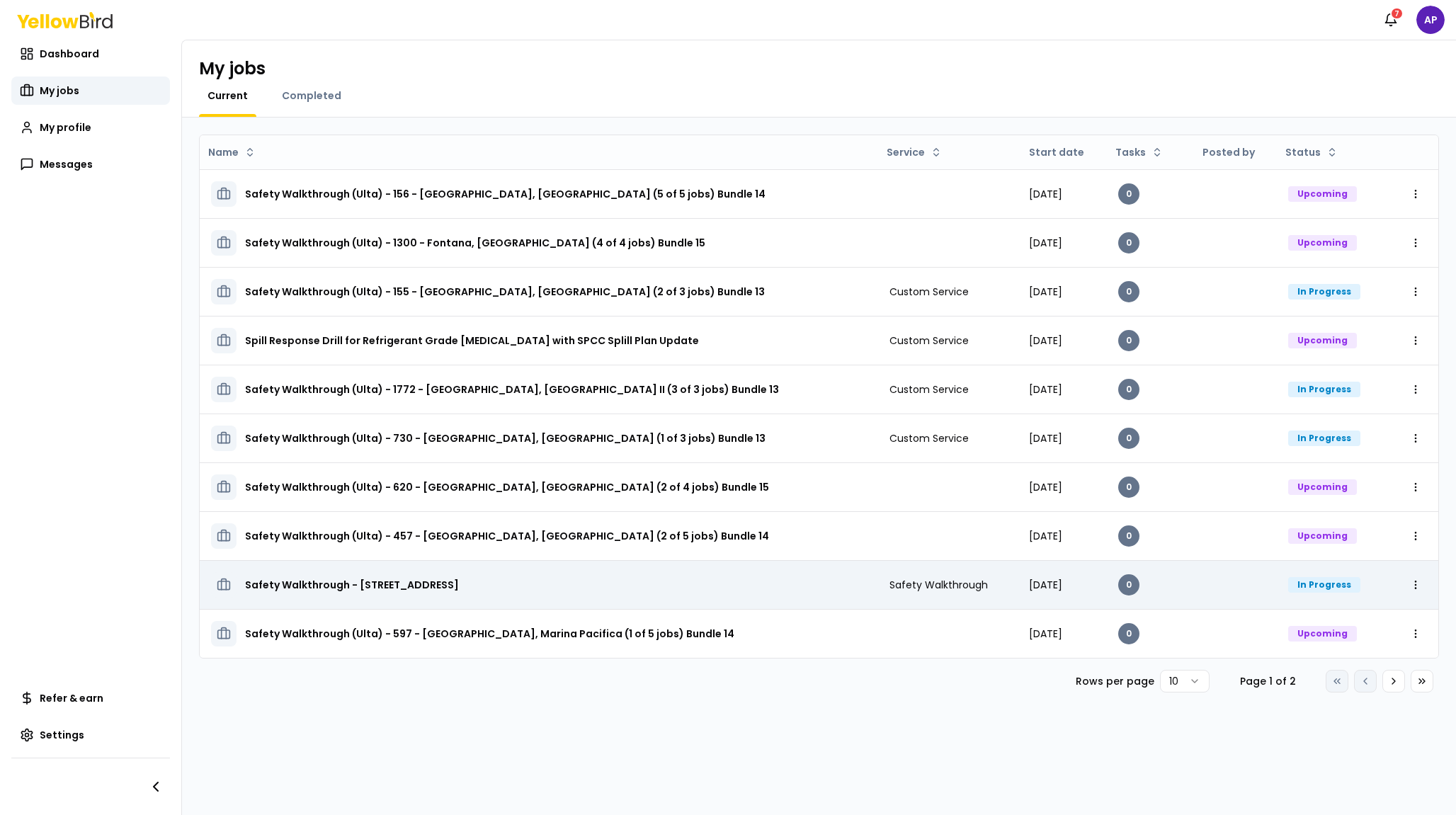
click at [459, 580] on h3 "Safety Walkthrough - [STREET_ADDRESS]" at bounding box center [351, 585] width 214 height 26
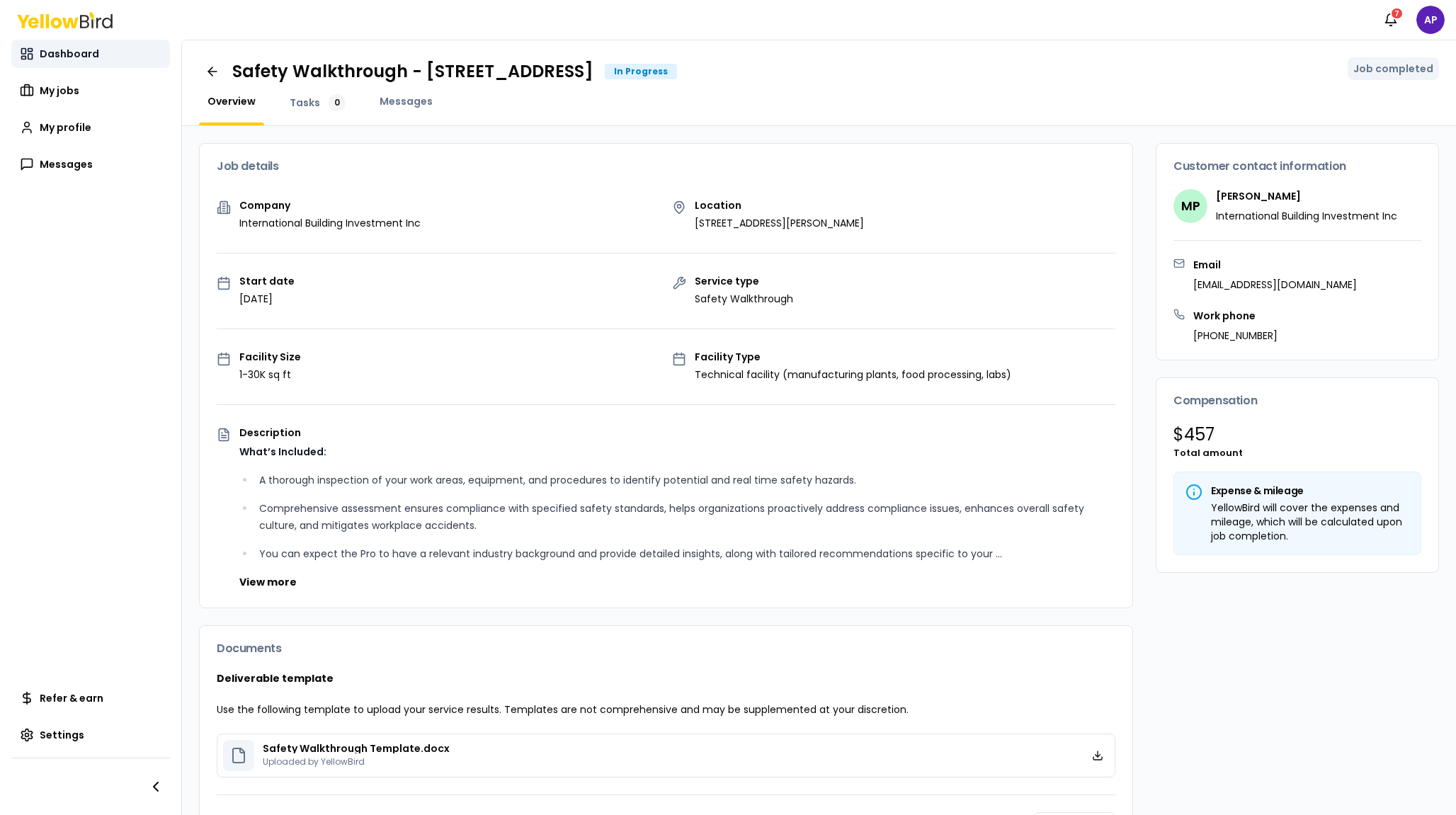
click at [66, 57] on span "Dashboard" at bounding box center [70, 54] width 60 height 14
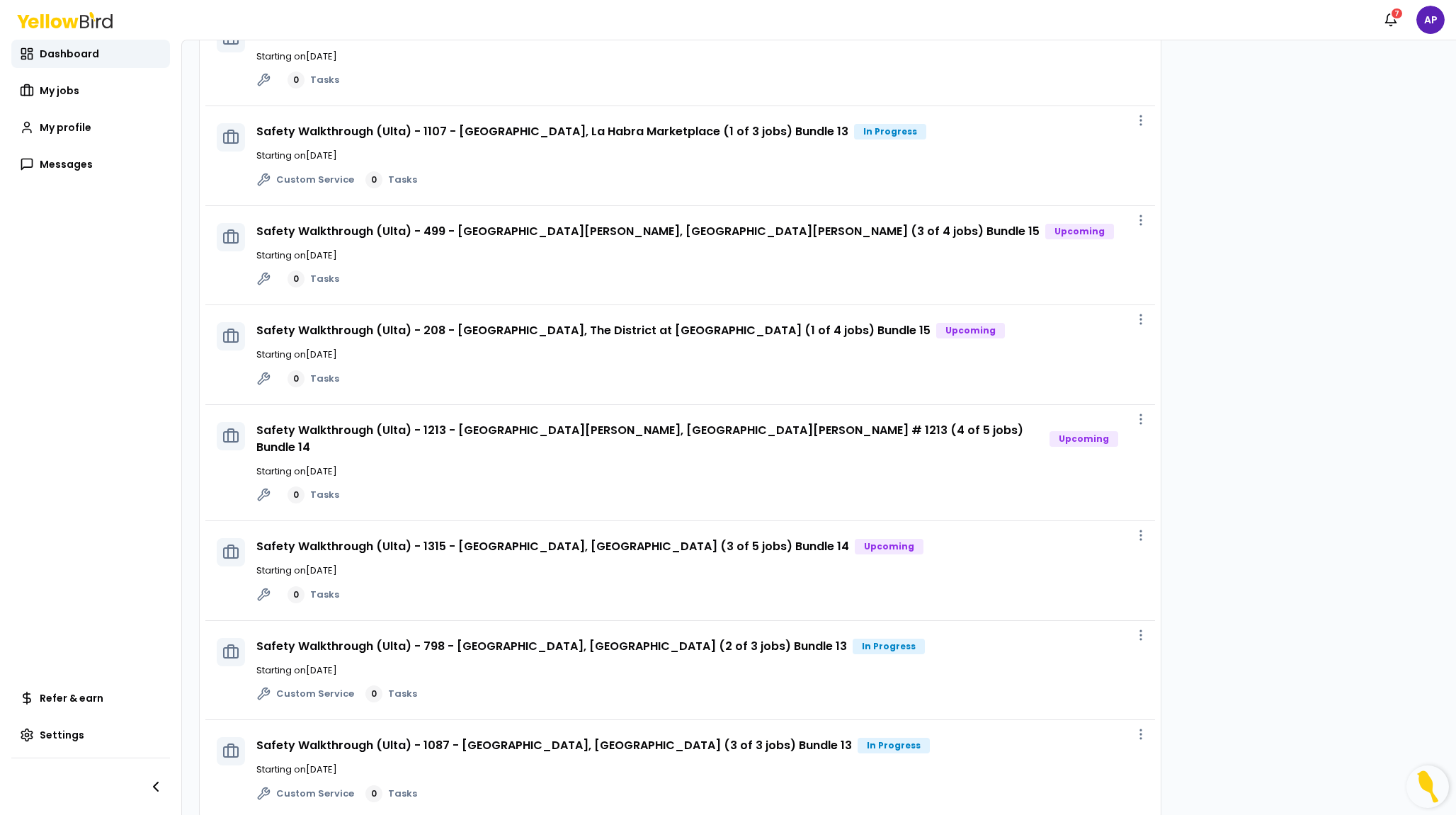
scroll to position [1053, 0]
click at [695, 51] on p "Starting on [DATE]" at bounding box center [700, 58] width 888 height 14
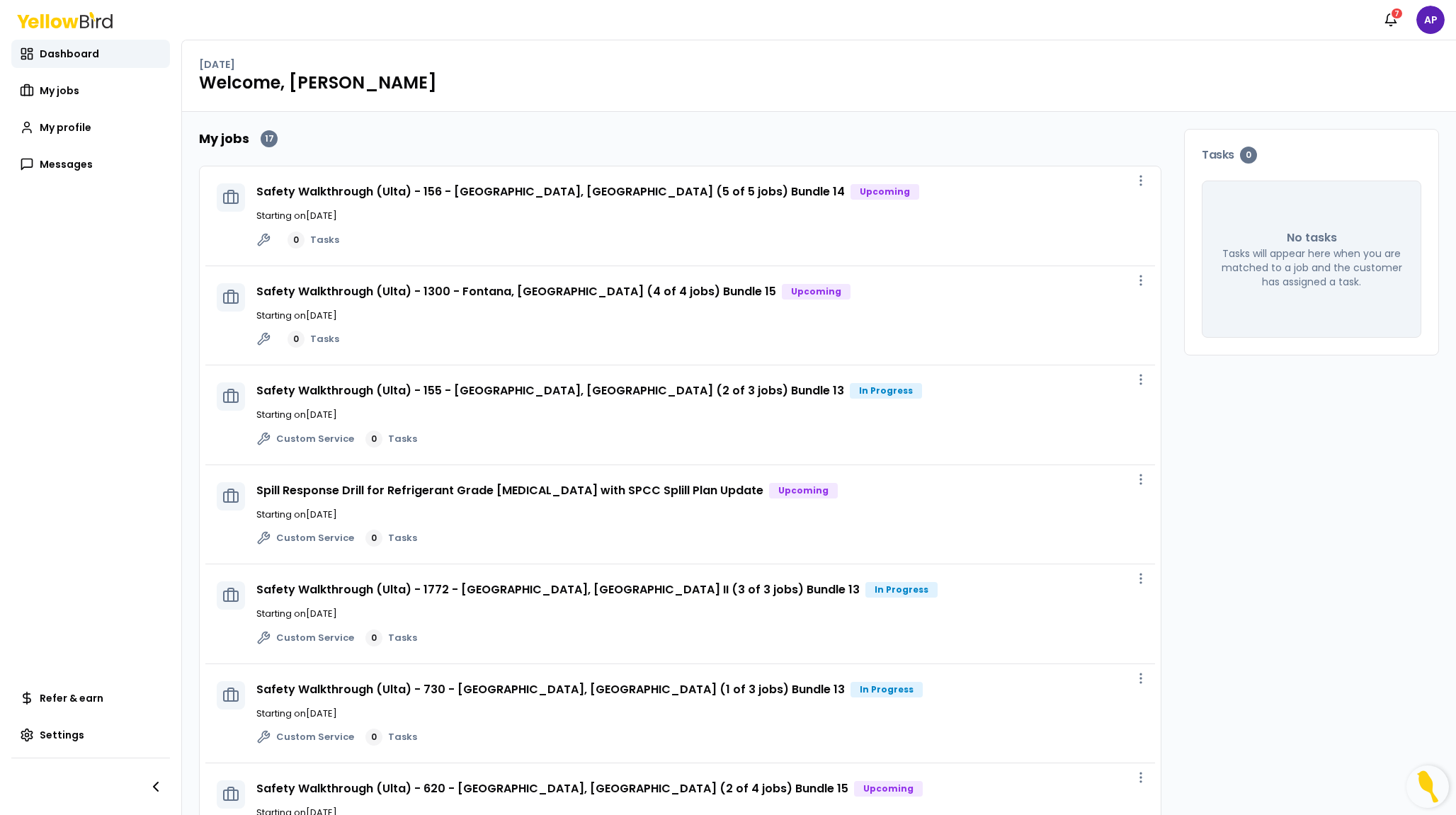
scroll to position [0, 0]
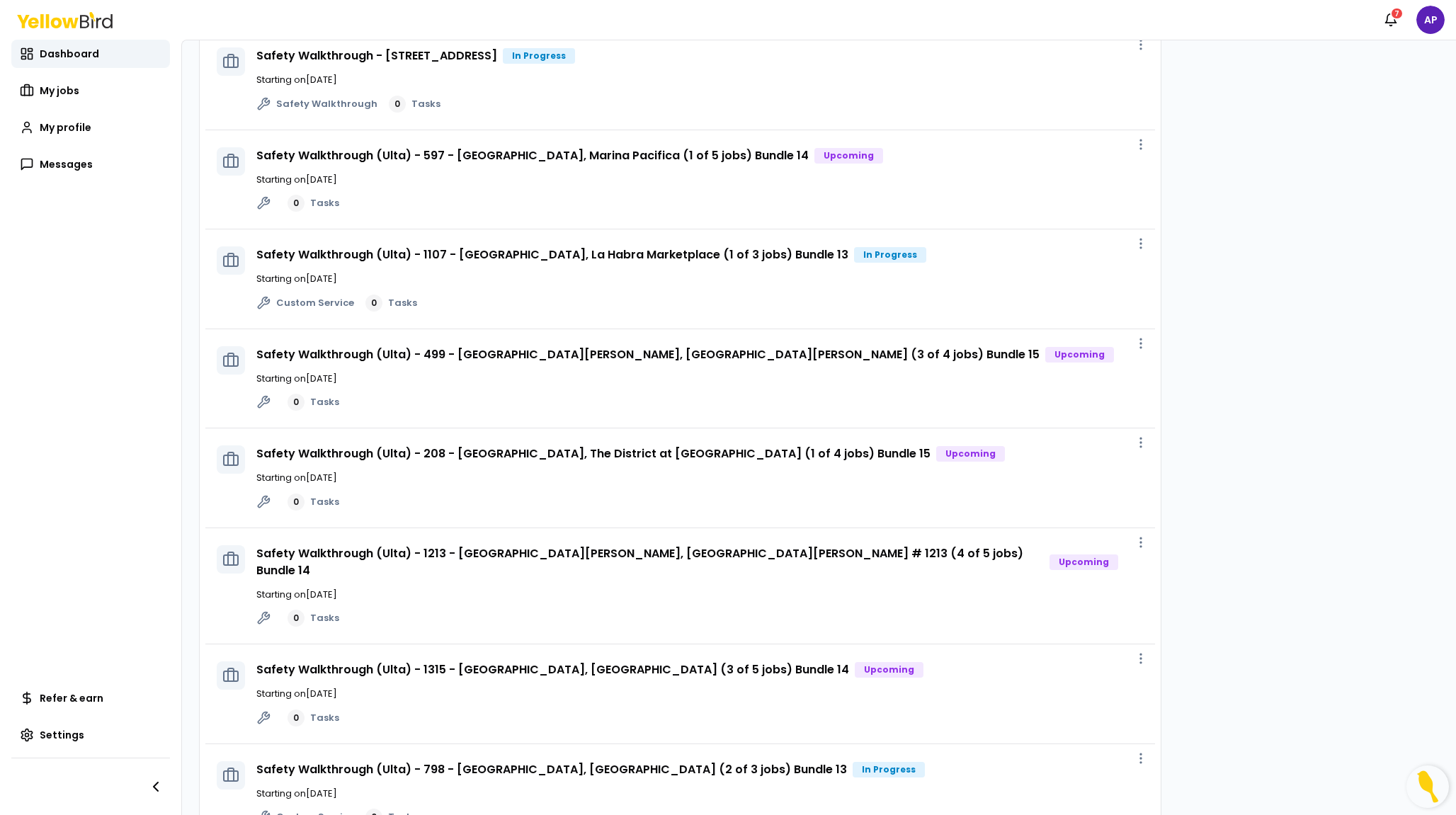
scroll to position [1007, 0]
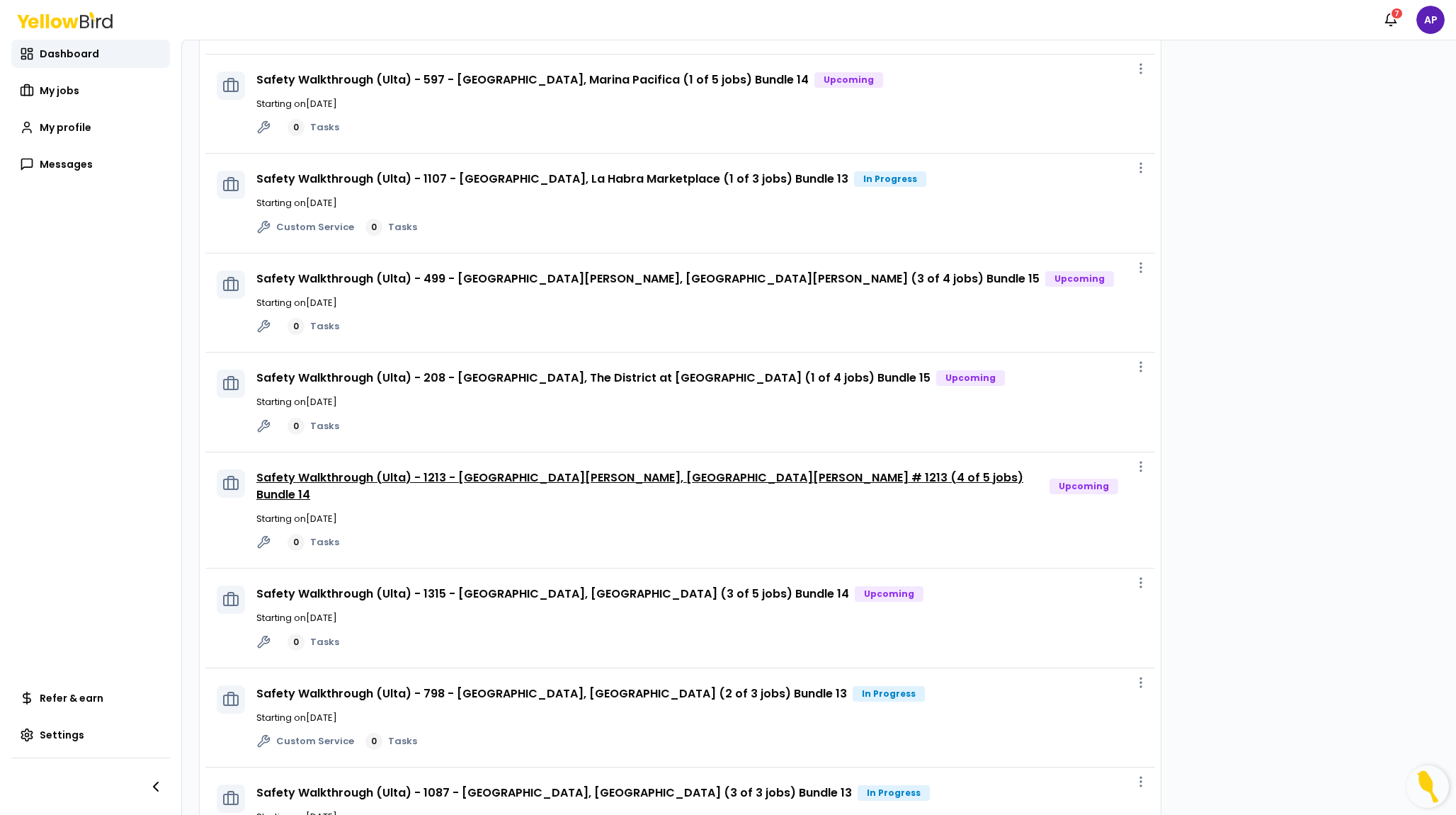
click at [668, 470] on link "Safety Walkthrough (Ulta) - 1213 - [GEOGRAPHIC_DATA][PERSON_NAME], [GEOGRAPHIC_…" at bounding box center [639, 486] width 767 height 33
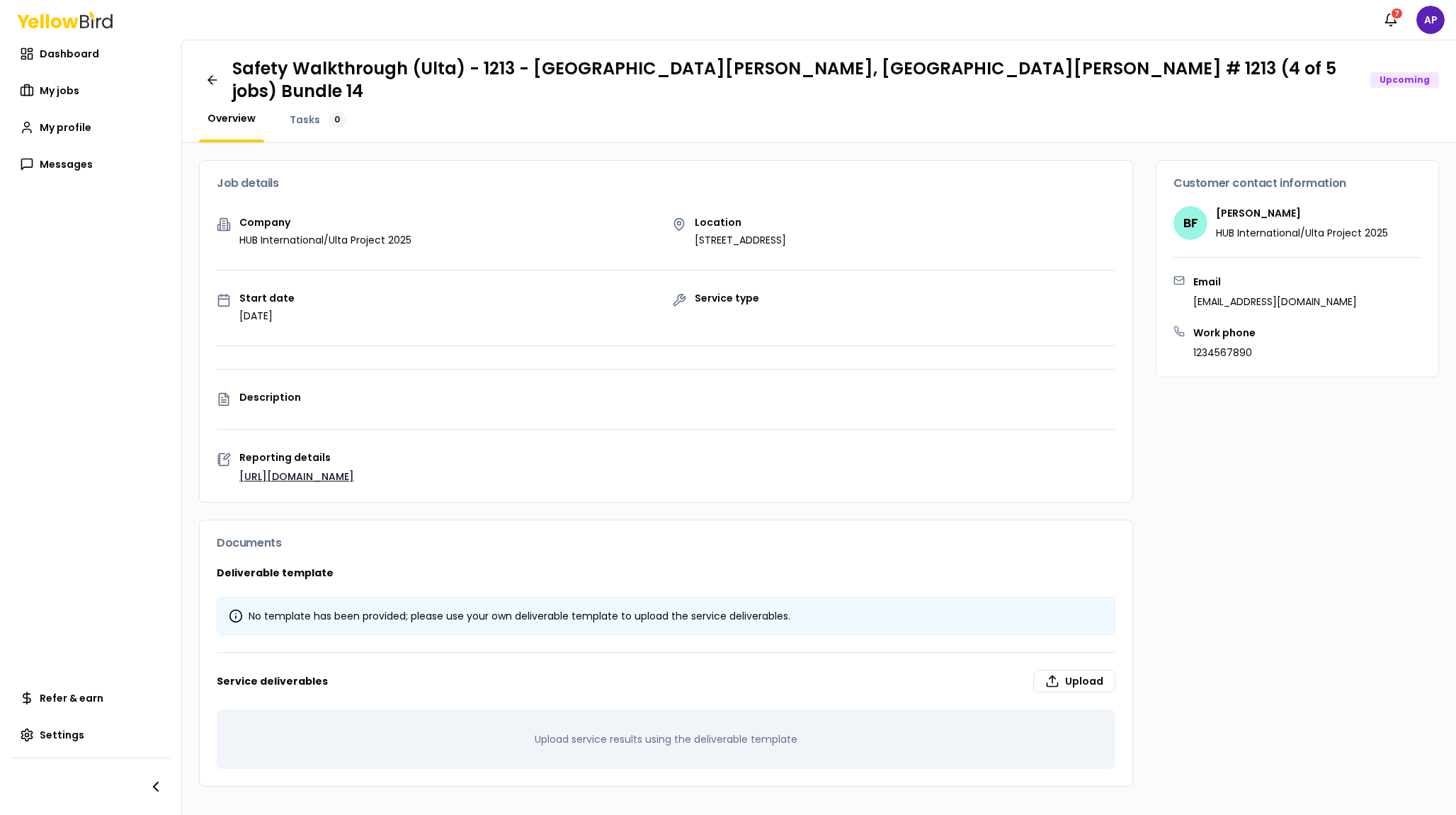
click at [334, 470] on link "[URL][DOMAIN_NAME]" at bounding box center [297, 477] width 115 height 14
